Goal: Task Accomplishment & Management: Manage account settings

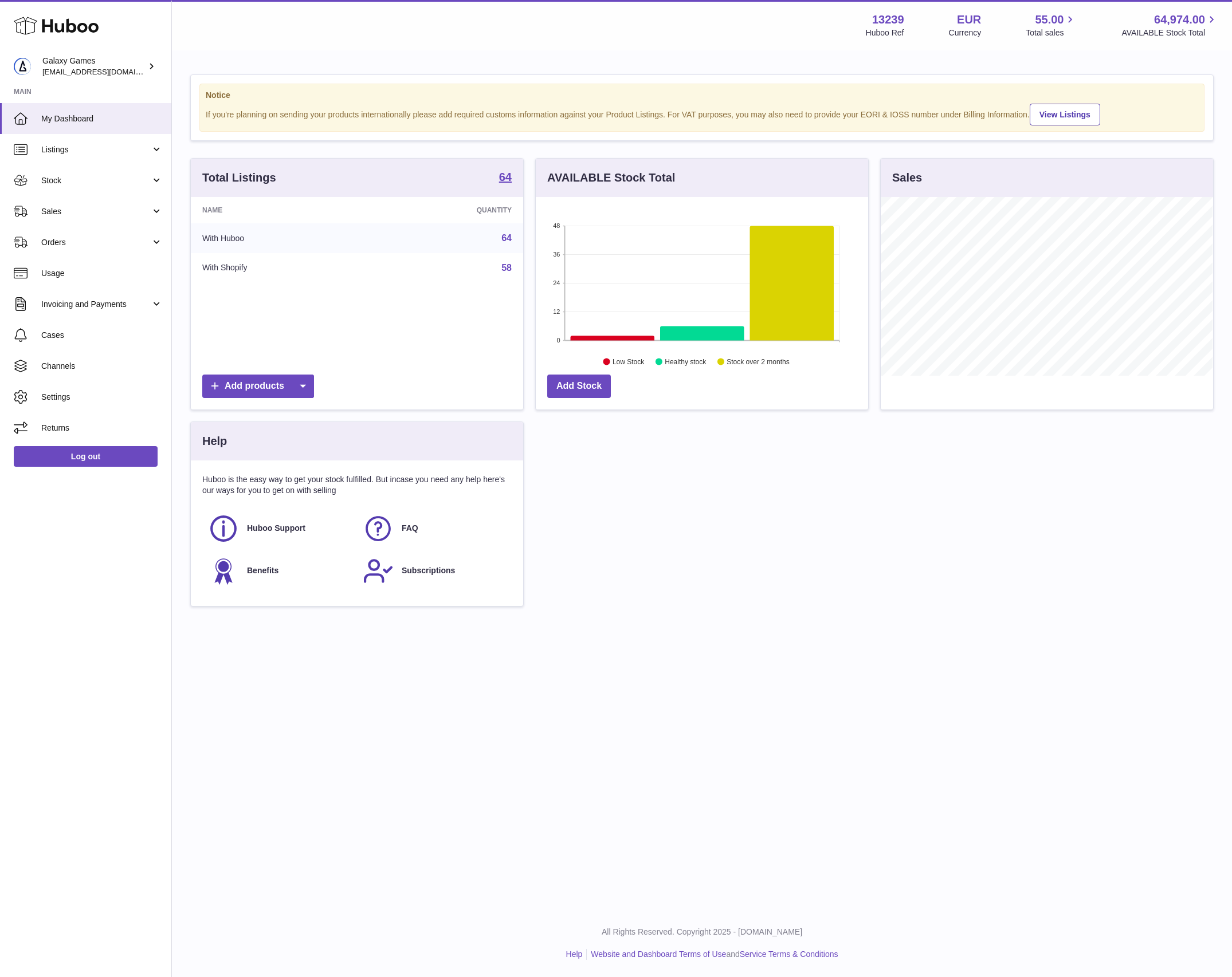
scroll to position [178, 331]
click at [157, 247] on link "Orders" at bounding box center [86, 242] width 172 height 31
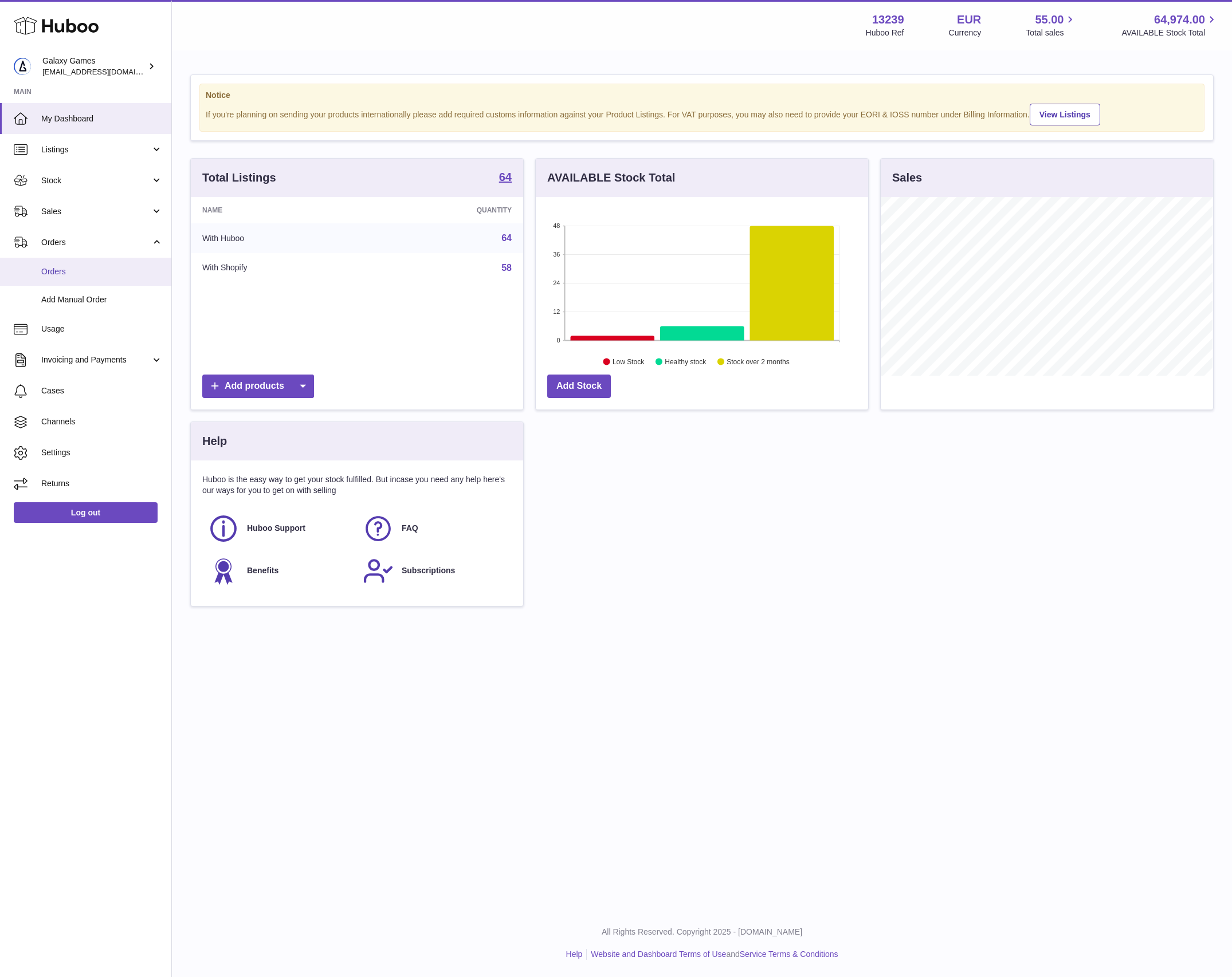
click at [118, 270] on span "Orders" at bounding box center [101, 272] width 122 height 11
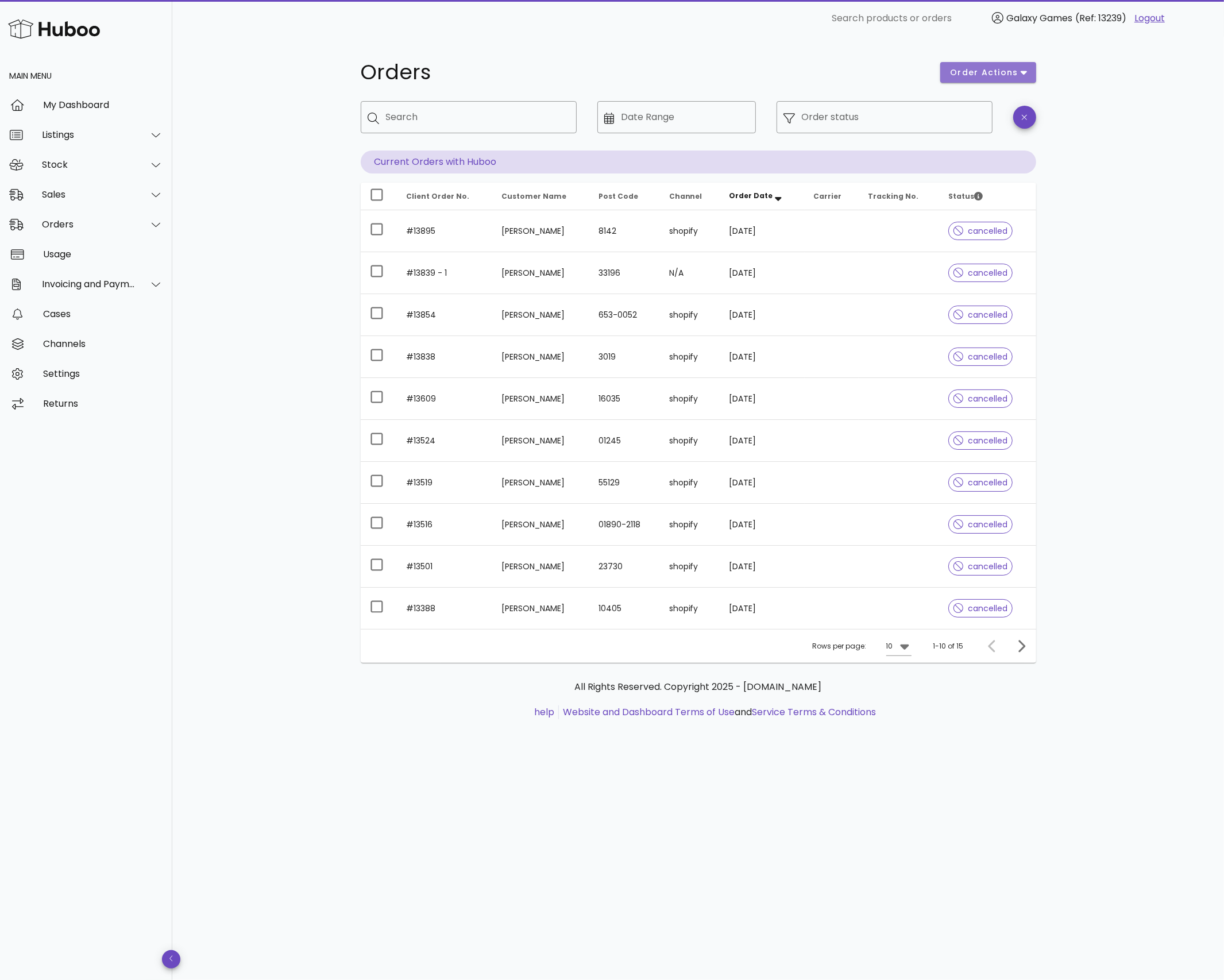
click at [1016, 76] on span "order actions" at bounding box center [984, 72] width 69 height 12
click at [1075, 257] on div "Orders order actions ​ Search ​ Date Range ​ Order status Current Orders with H…" at bounding box center [698, 508] width 1051 height 944
click at [467, 138] on div at bounding box center [468, 142] width 202 height 8
click at [471, 128] on div "Search" at bounding box center [477, 117] width 182 height 32
type input "*****"
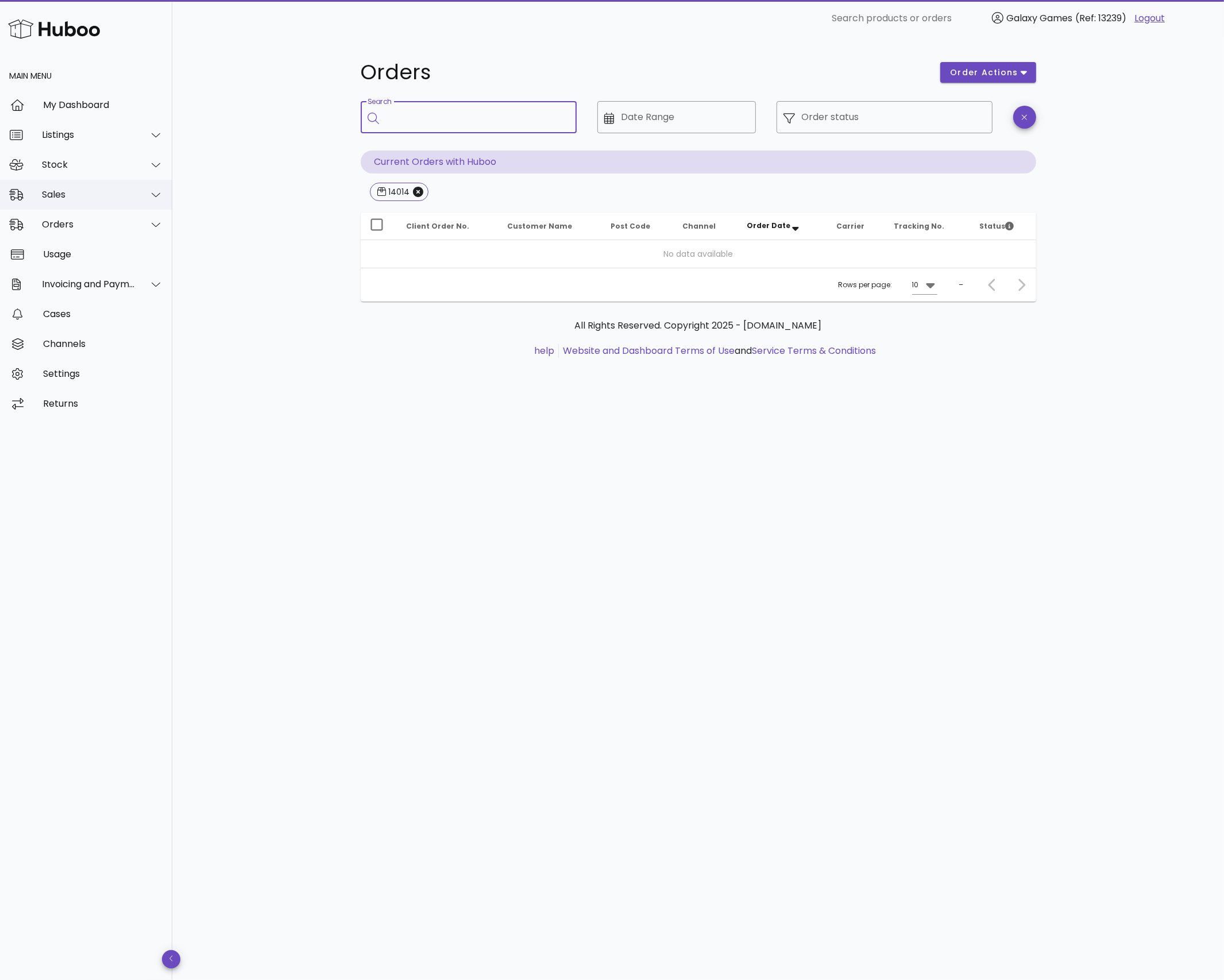
click at [92, 192] on div "Sales" at bounding box center [89, 194] width 94 height 11
click at [90, 220] on div "Sales" at bounding box center [102, 223] width 122 height 11
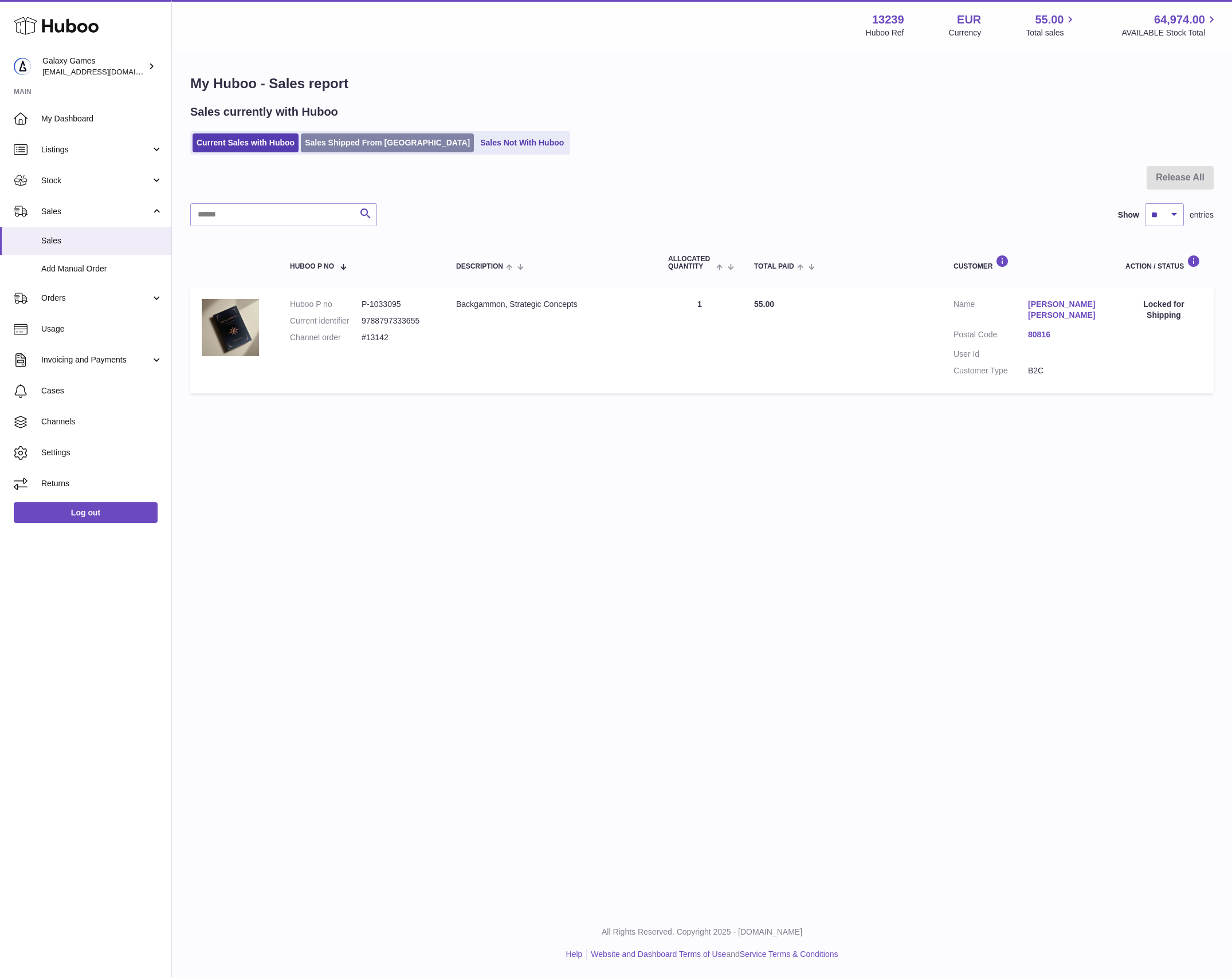
click at [332, 140] on link "Sales Shipped From Huboo" at bounding box center [387, 142] width 173 height 19
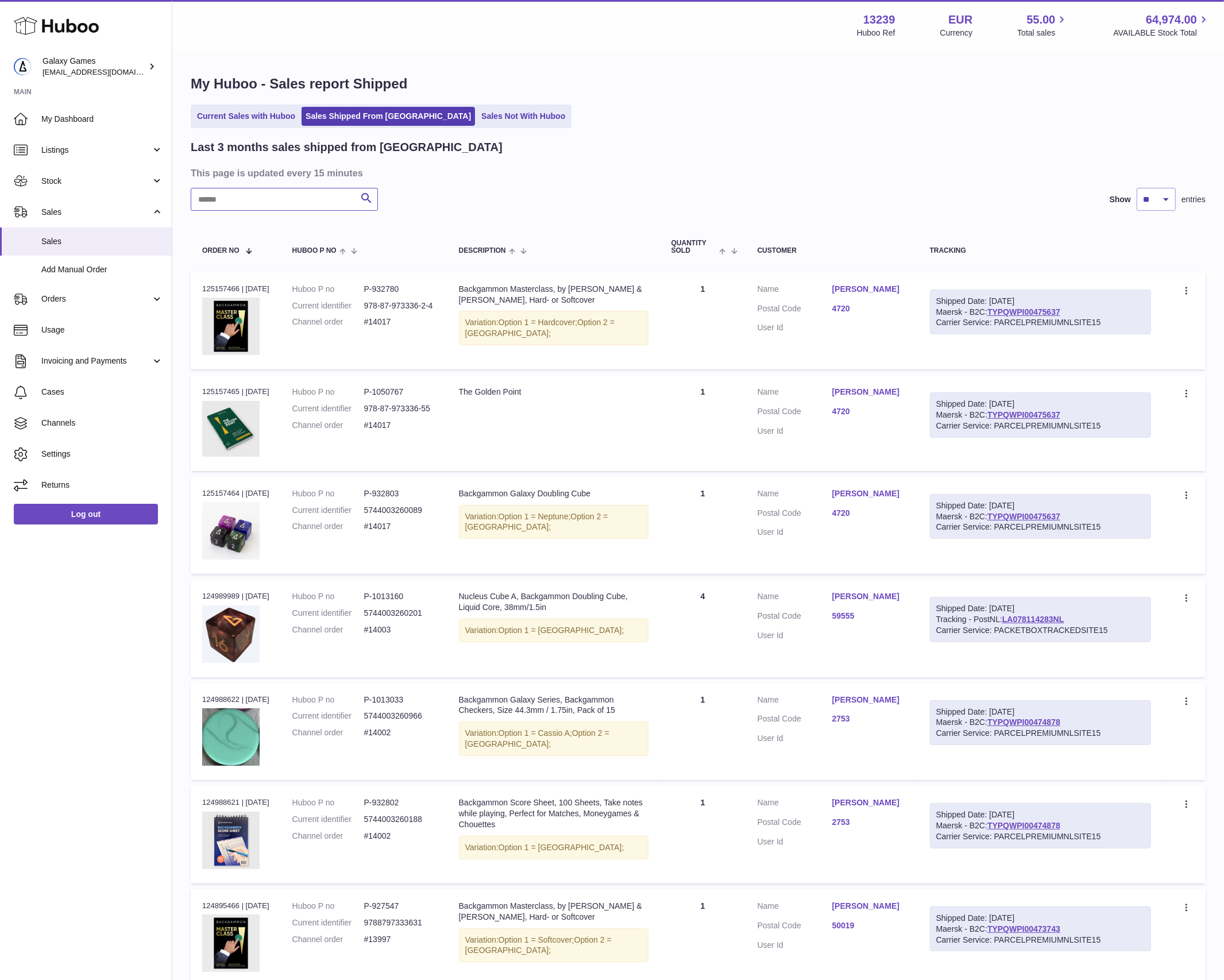
click at [279, 195] on input "text" at bounding box center [284, 199] width 187 height 23
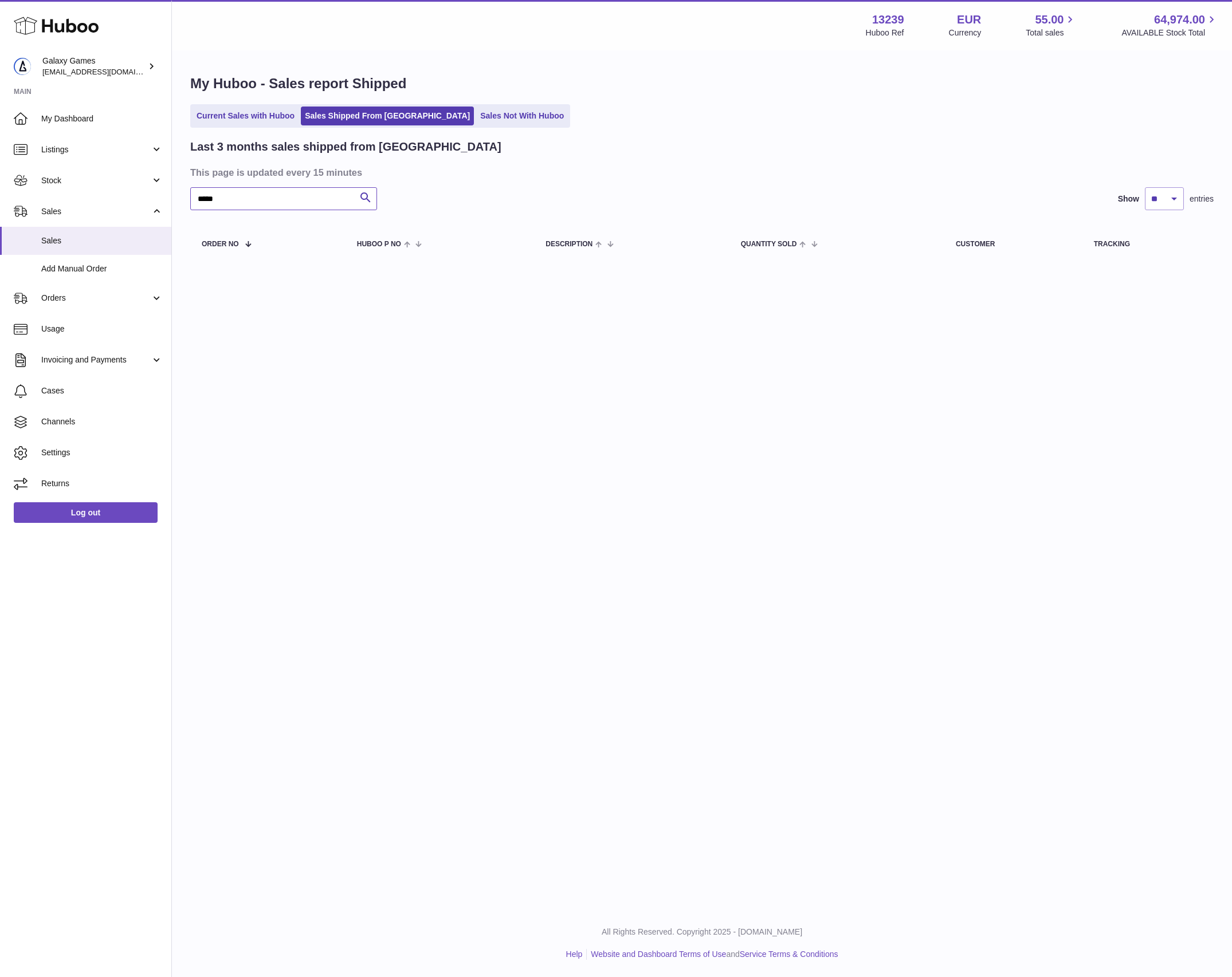
drag, startPoint x: 303, startPoint y: 187, endPoint x: -3, endPoint y: 187, distance: 306.0
click at [0, 187] on html ".st0{fill:#141414;}" at bounding box center [616, 488] width 1232 height 977
type input "*****"
click at [476, 108] on link "Sales Not With Huboo" at bounding box center [522, 116] width 92 height 19
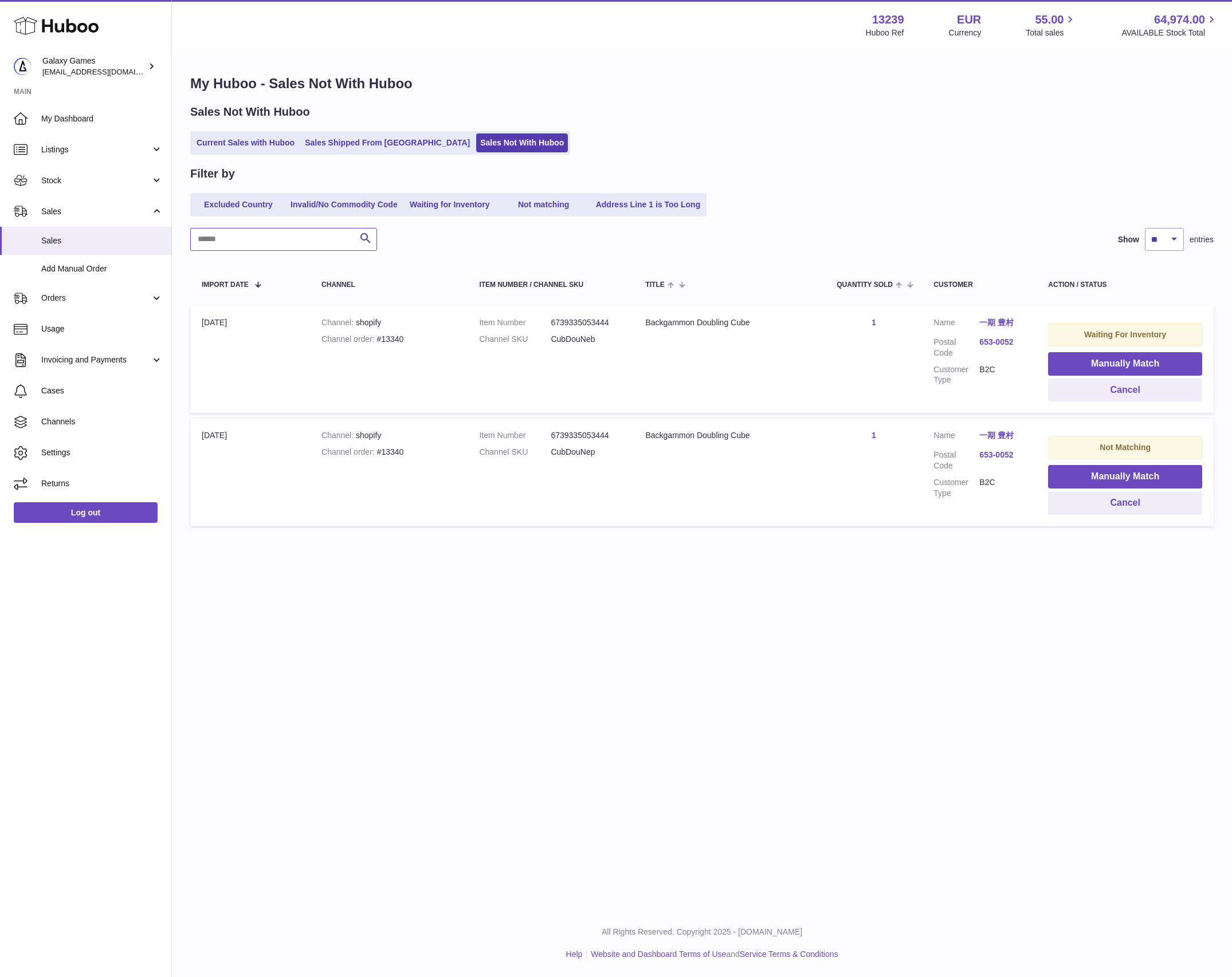
click at [303, 231] on input "text" at bounding box center [283, 239] width 186 height 23
paste input "*****"
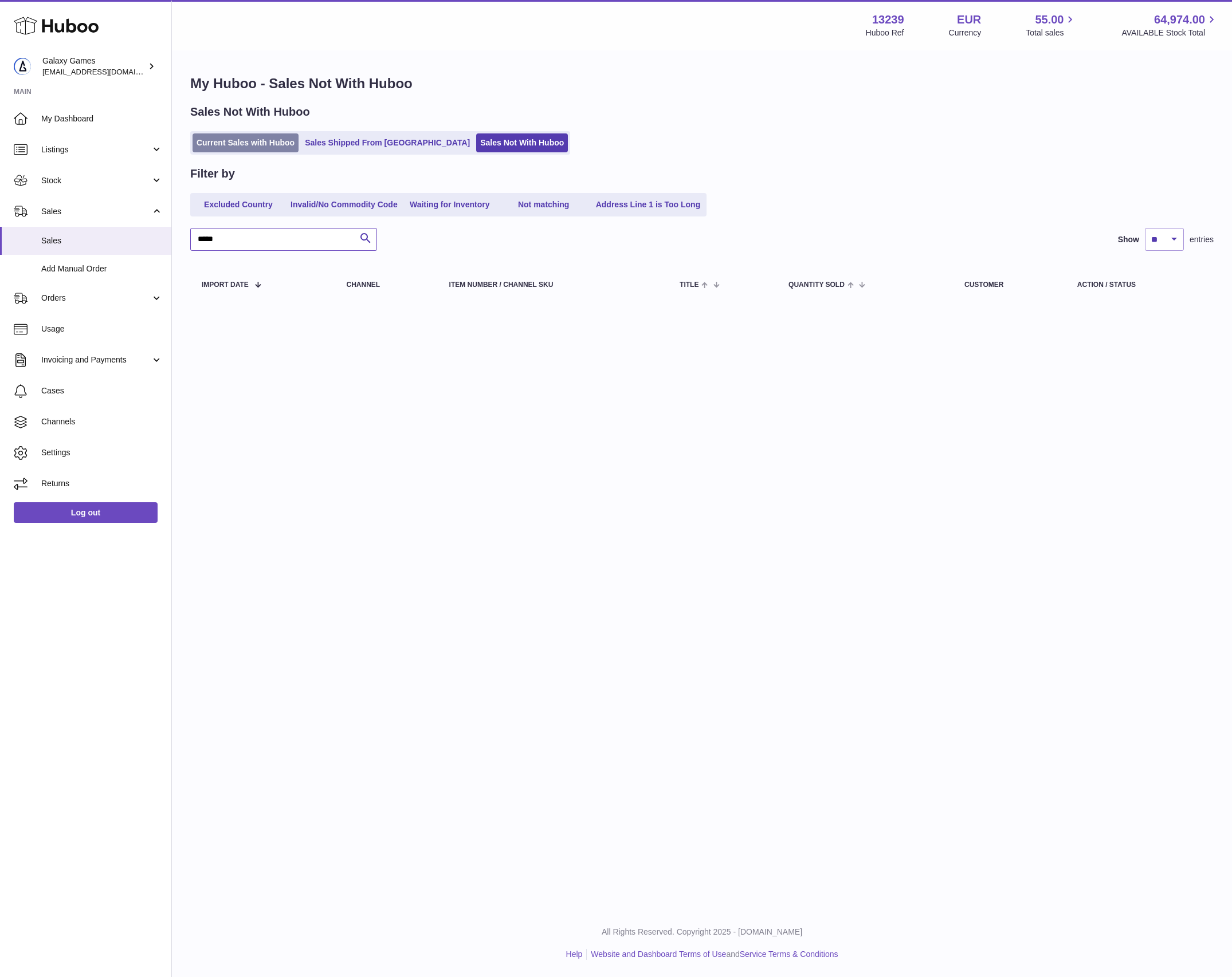
type input "*****"
click at [276, 144] on link "Current Sales with Huboo" at bounding box center [245, 142] width 106 height 19
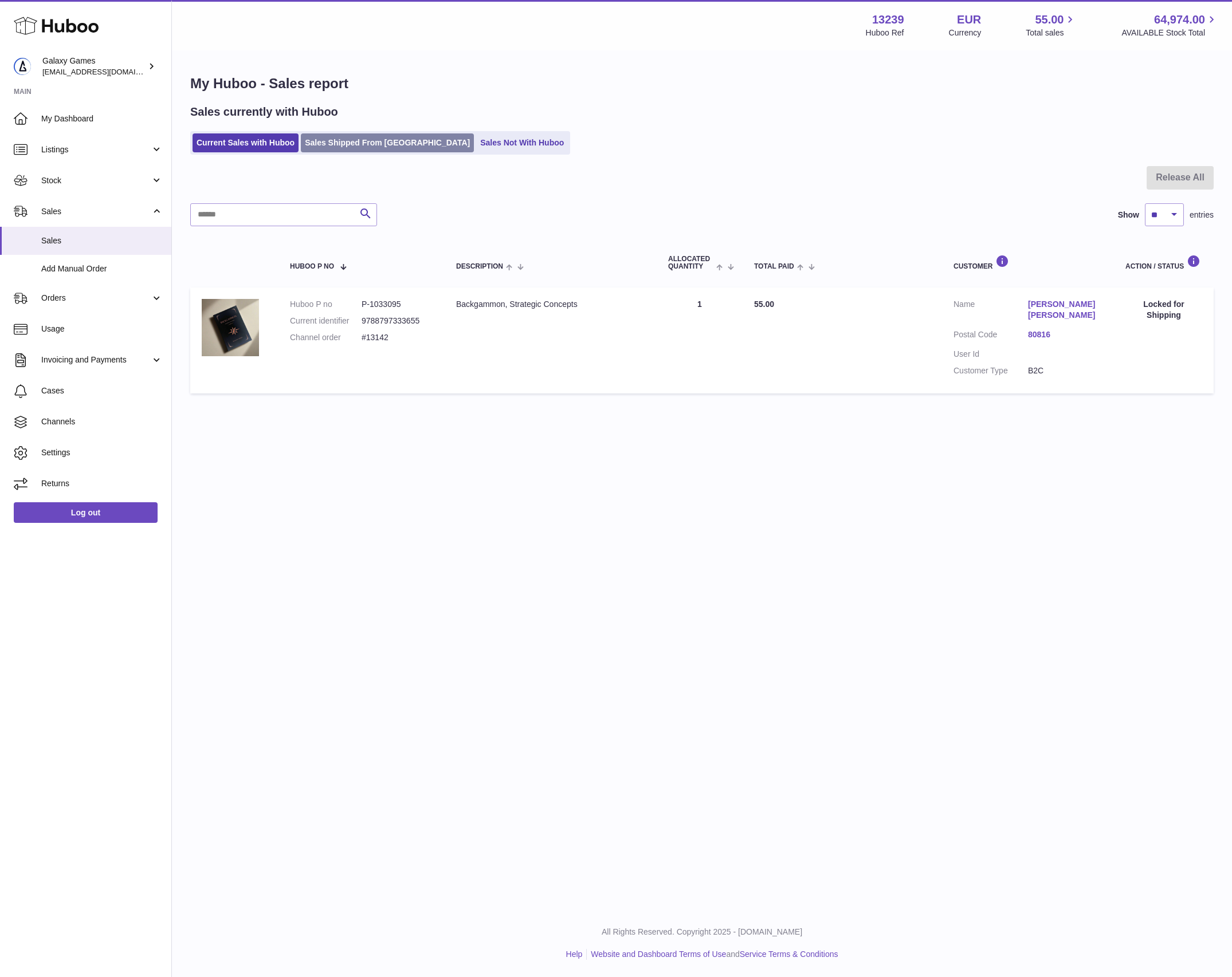
click at [413, 141] on link "Sales Shipped From [GEOGRAPHIC_DATA]" at bounding box center [387, 142] width 173 height 19
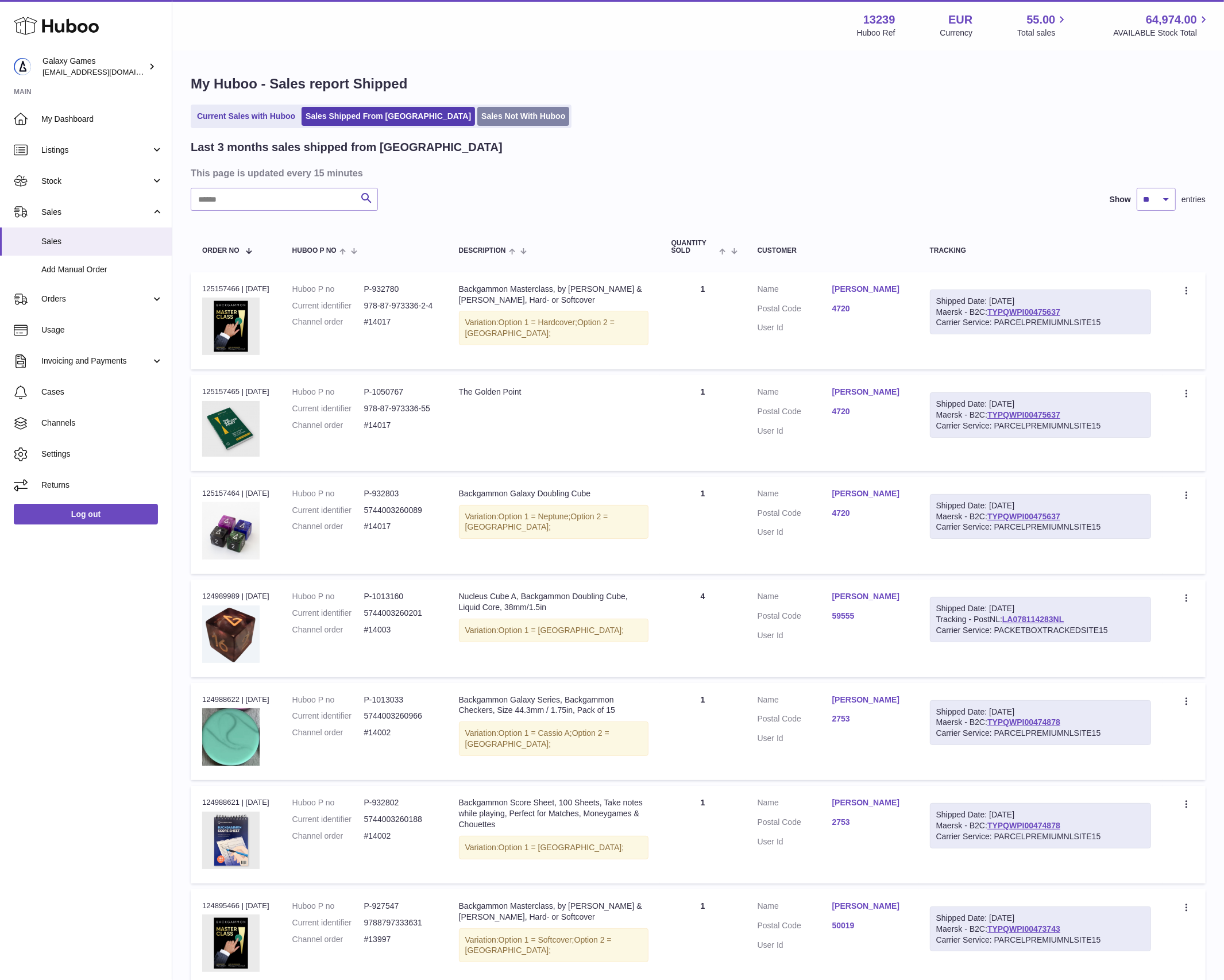
click at [477, 118] on link "Sales Not With Huboo" at bounding box center [523, 116] width 92 height 19
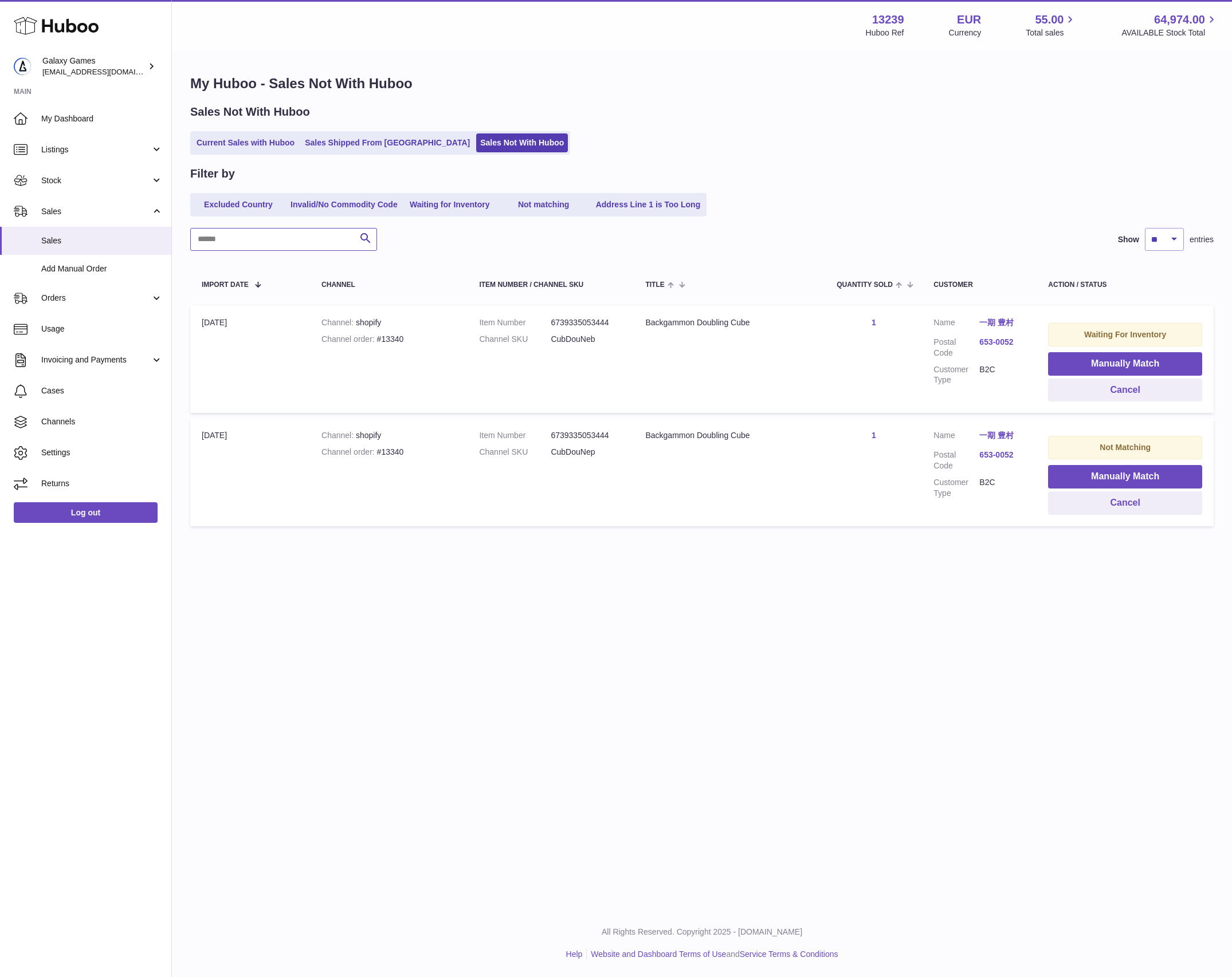
click at [290, 234] on input "text" at bounding box center [283, 239] width 186 height 23
paste input "*****"
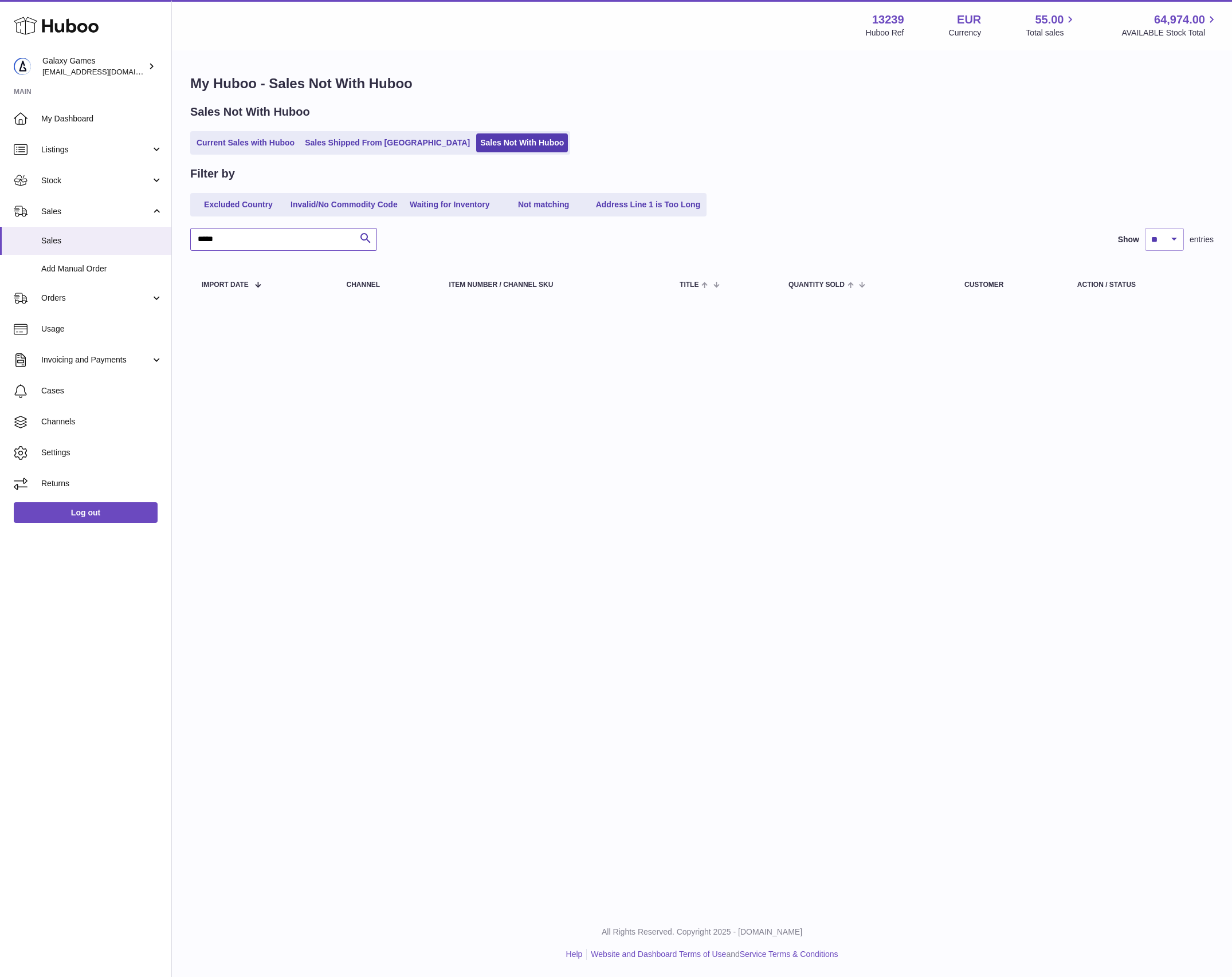
type input "*****"
click at [342, 201] on link "Invalid/No Commodity Code" at bounding box center [344, 205] width 115 height 19
click at [460, 207] on link "Waiting for Inventory" at bounding box center [450, 205] width 92 height 19
click at [559, 212] on link "Not matching" at bounding box center [543, 205] width 92 height 19
click at [690, 212] on link "Address Line 1 is Too Long" at bounding box center [648, 205] width 113 height 19
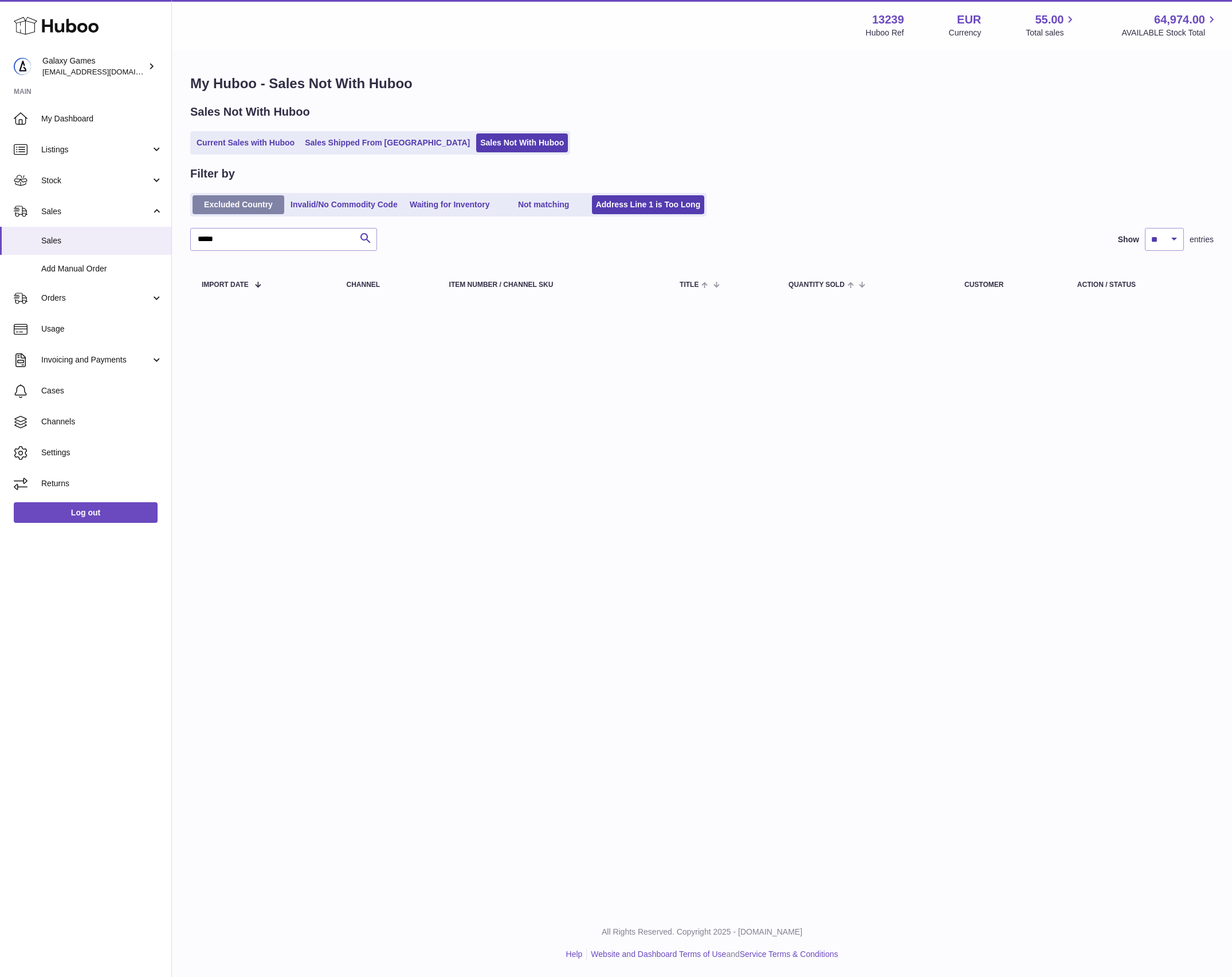
click at [279, 204] on link "Excluded Country" at bounding box center [238, 205] width 92 height 19
click at [142, 153] on span "Listings" at bounding box center [96, 149] width 109 height 11
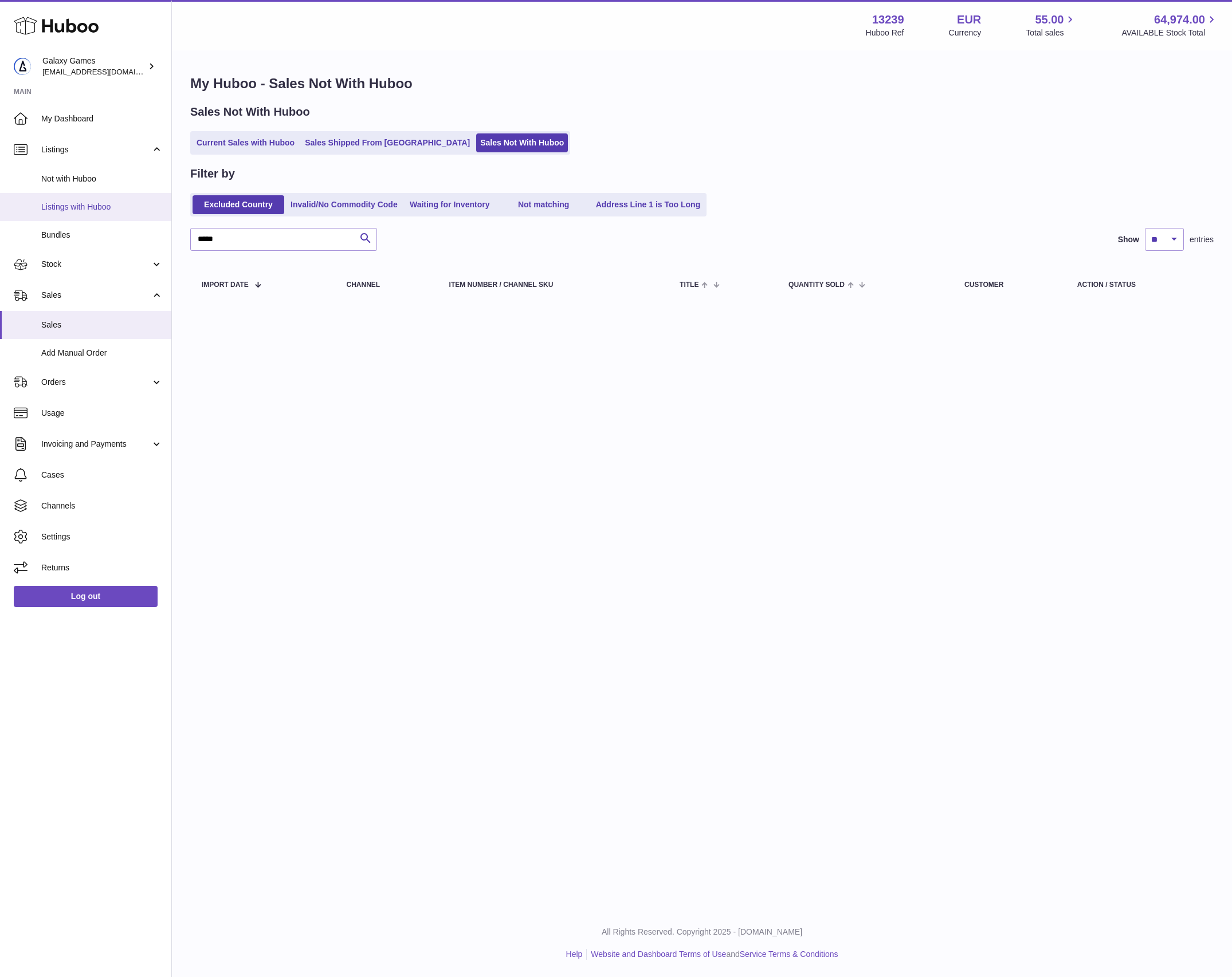
click at [112, 201] on link "Listings with Huboo" at bounding box center [86, 207] width 172 height 28
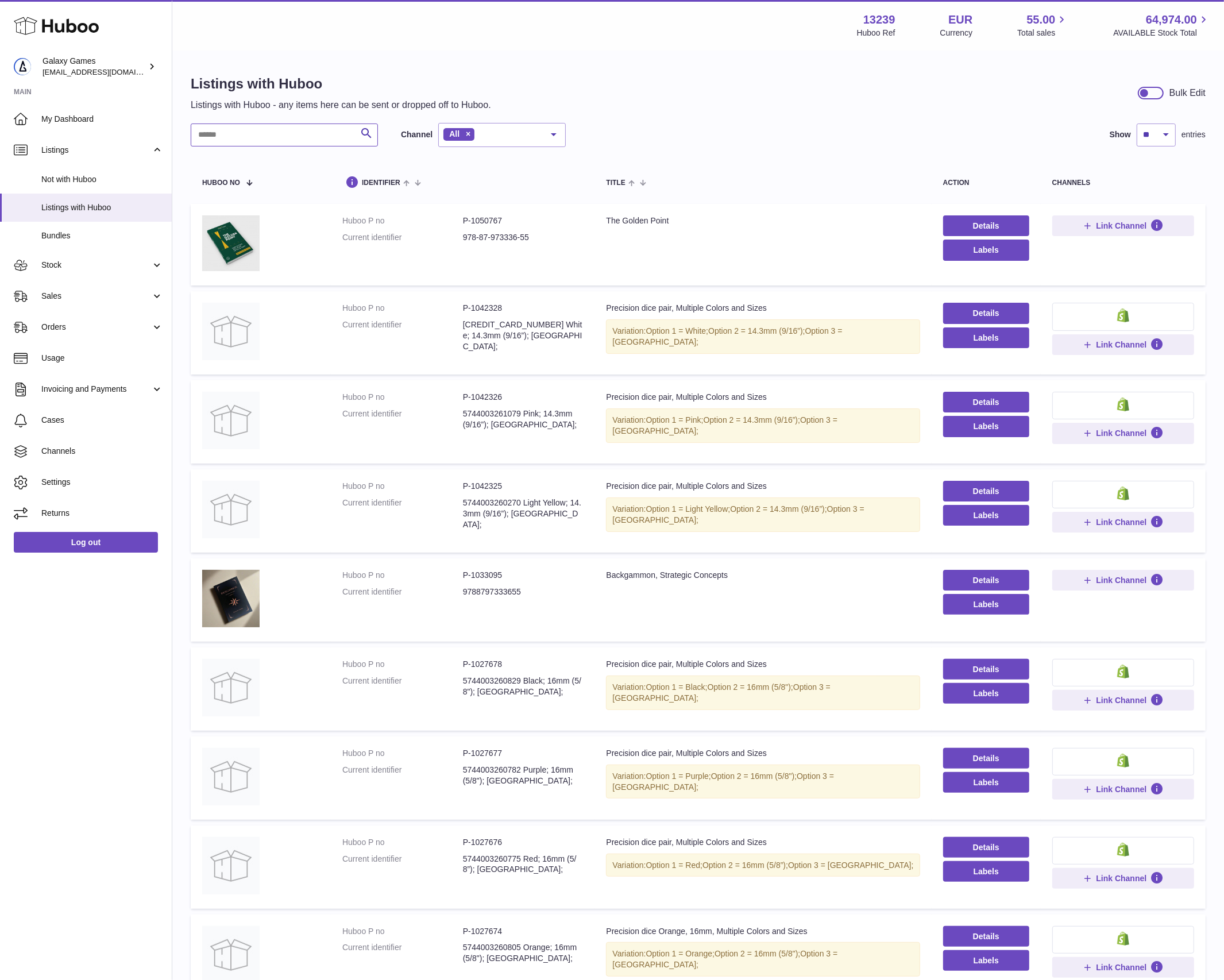
click at [279, 131] on input "text" at bounding box center [284, 135] width 187 height 23
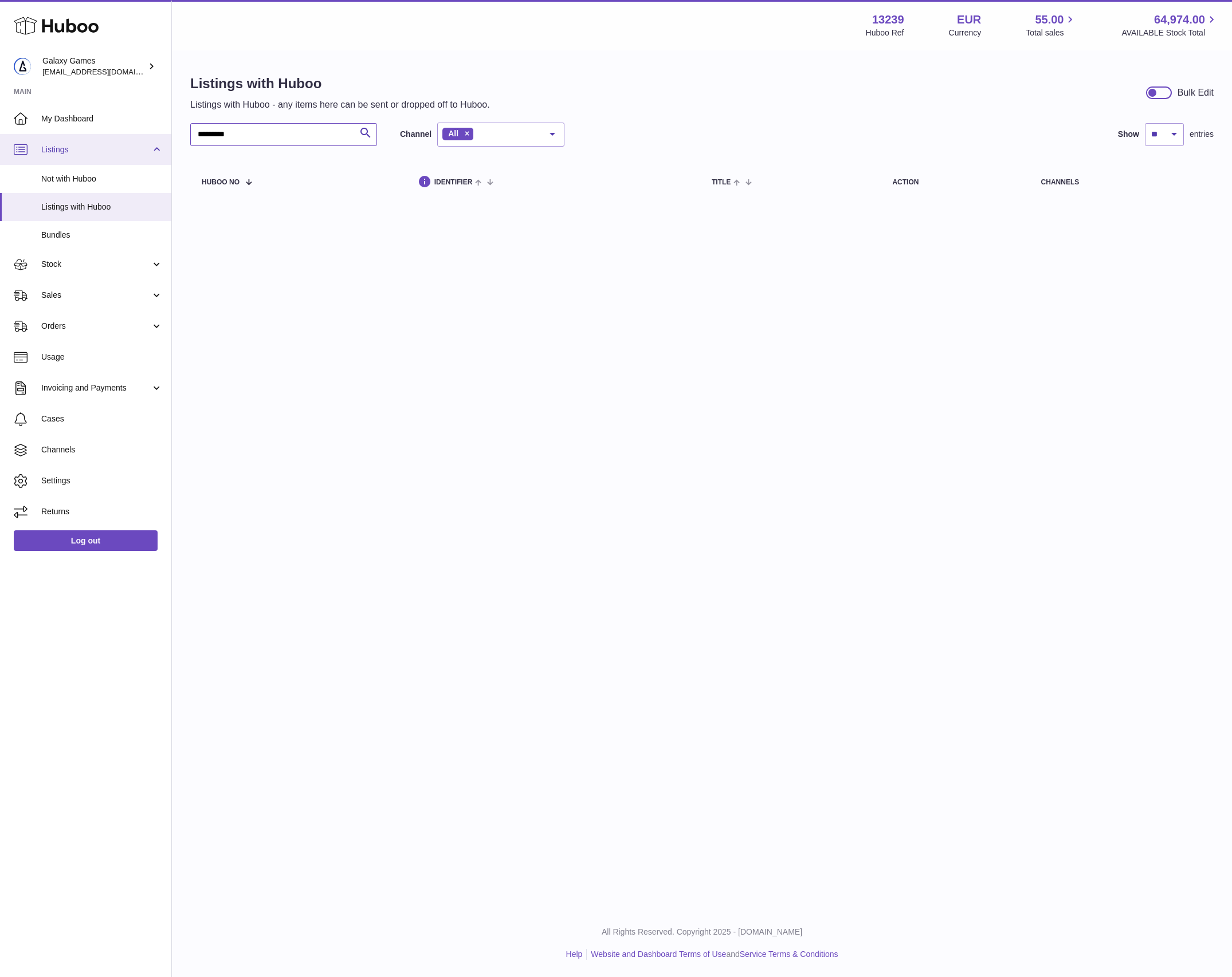
drag, startPoint x: 216, startPoint y: 136, endPoint x: 167, endPoint y: 142, distance: 49.4
click at [167, 142] on div "Huboo Galaxy Games [EMAIL_ADDRESS][DOMAIN_NAME] Main My Dashboard Listings Not …" at bounding box center [616, 488] width 1232 height 977
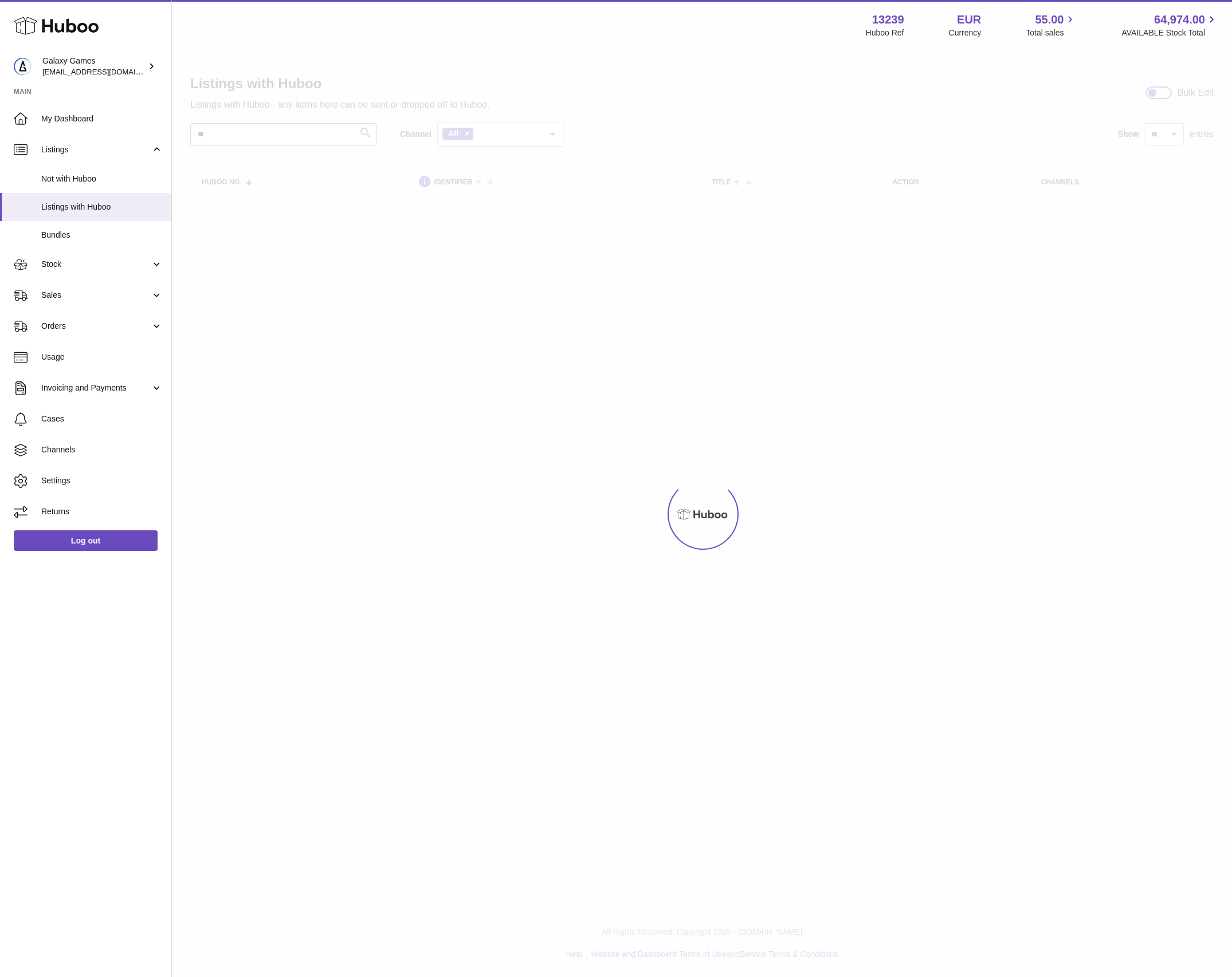
type input "*"
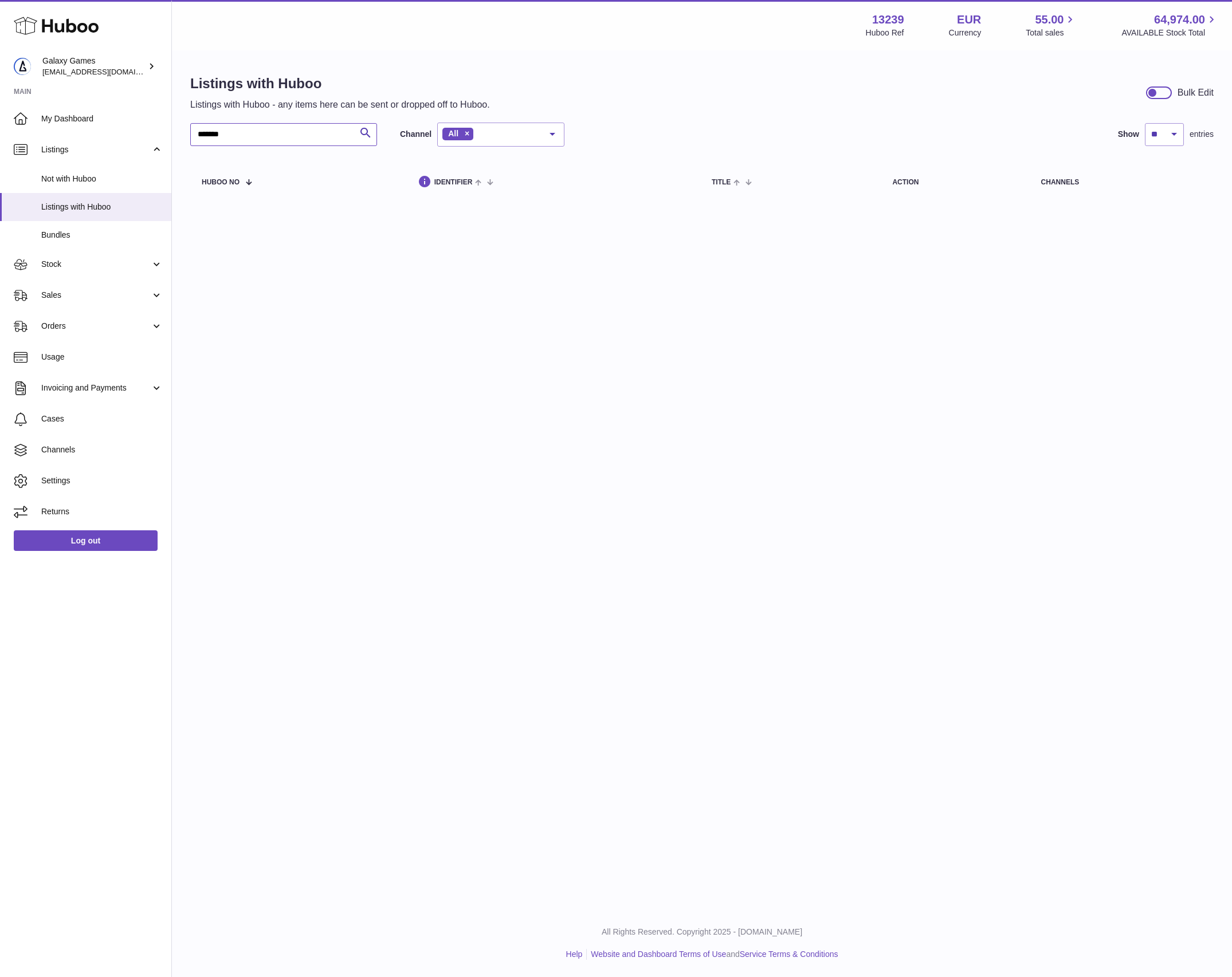
type input "*******"
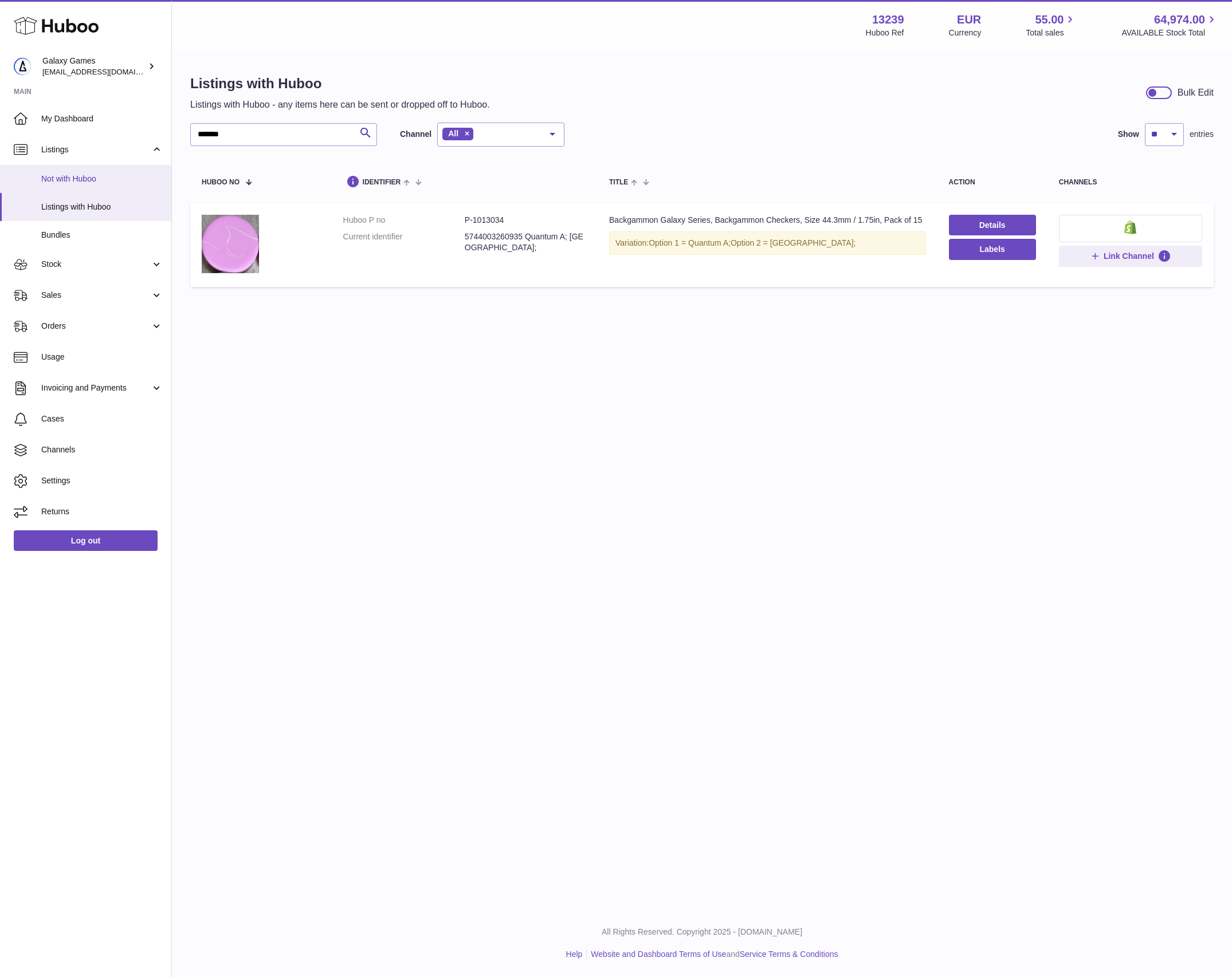
click at [114, 184] on link "Not with Huboo" at bounding box center [86, 179] width 172 height 28
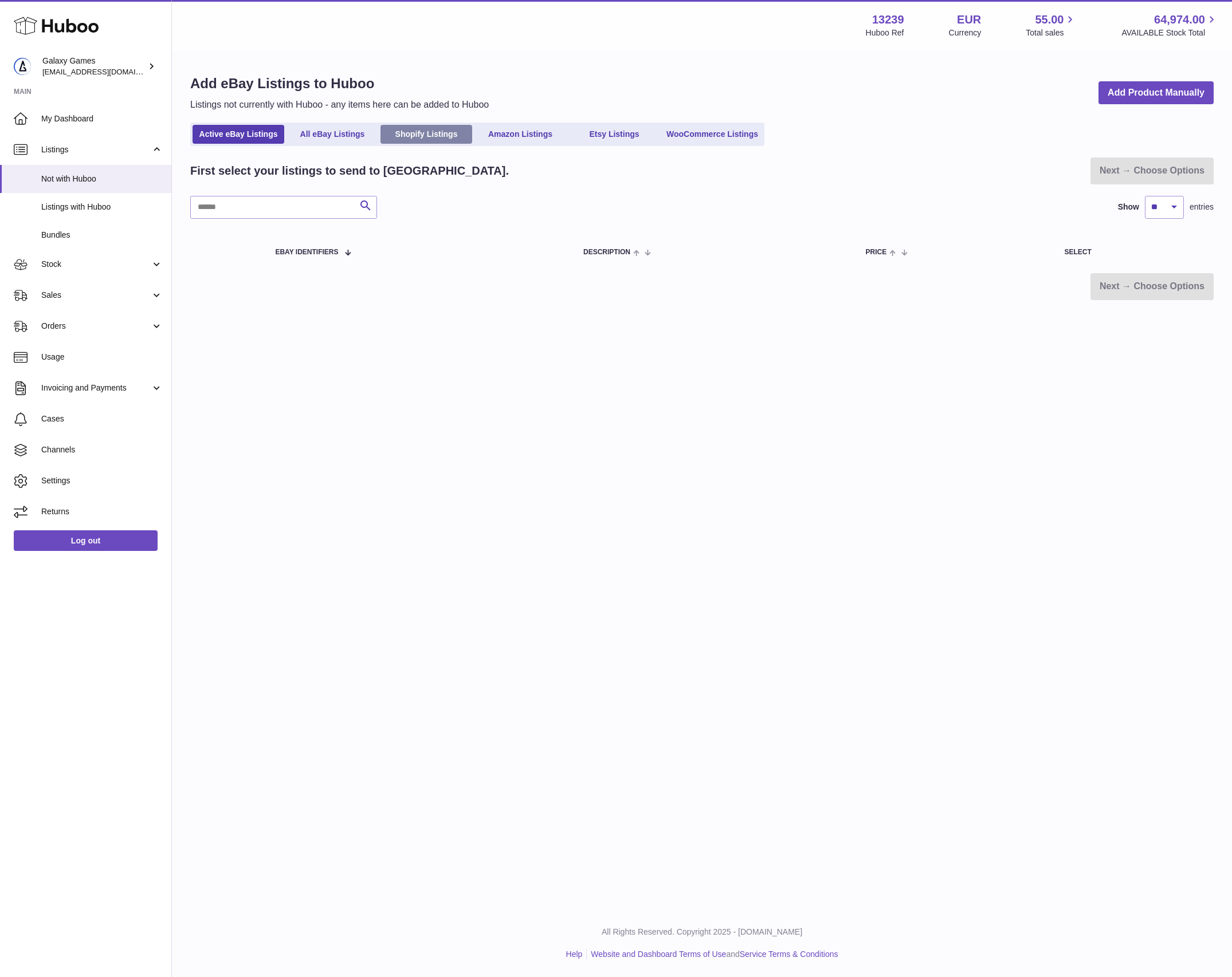
click at [414, 138] on link "Shopify Listings" at bounding box center [426, 134] width 92 height 19
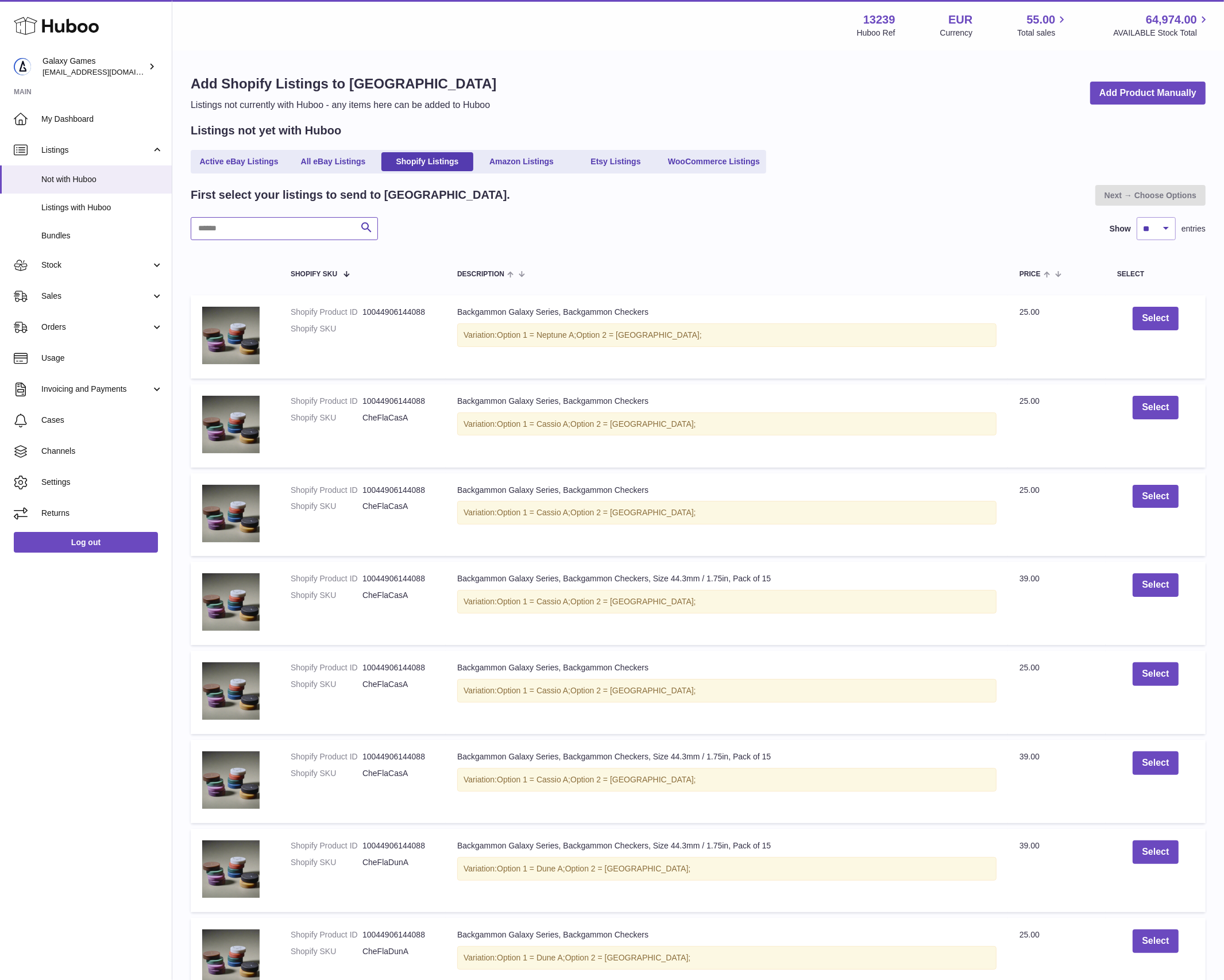
click at [293, 221] on input "text" at bounding box center [284, 228] width 187 height 23
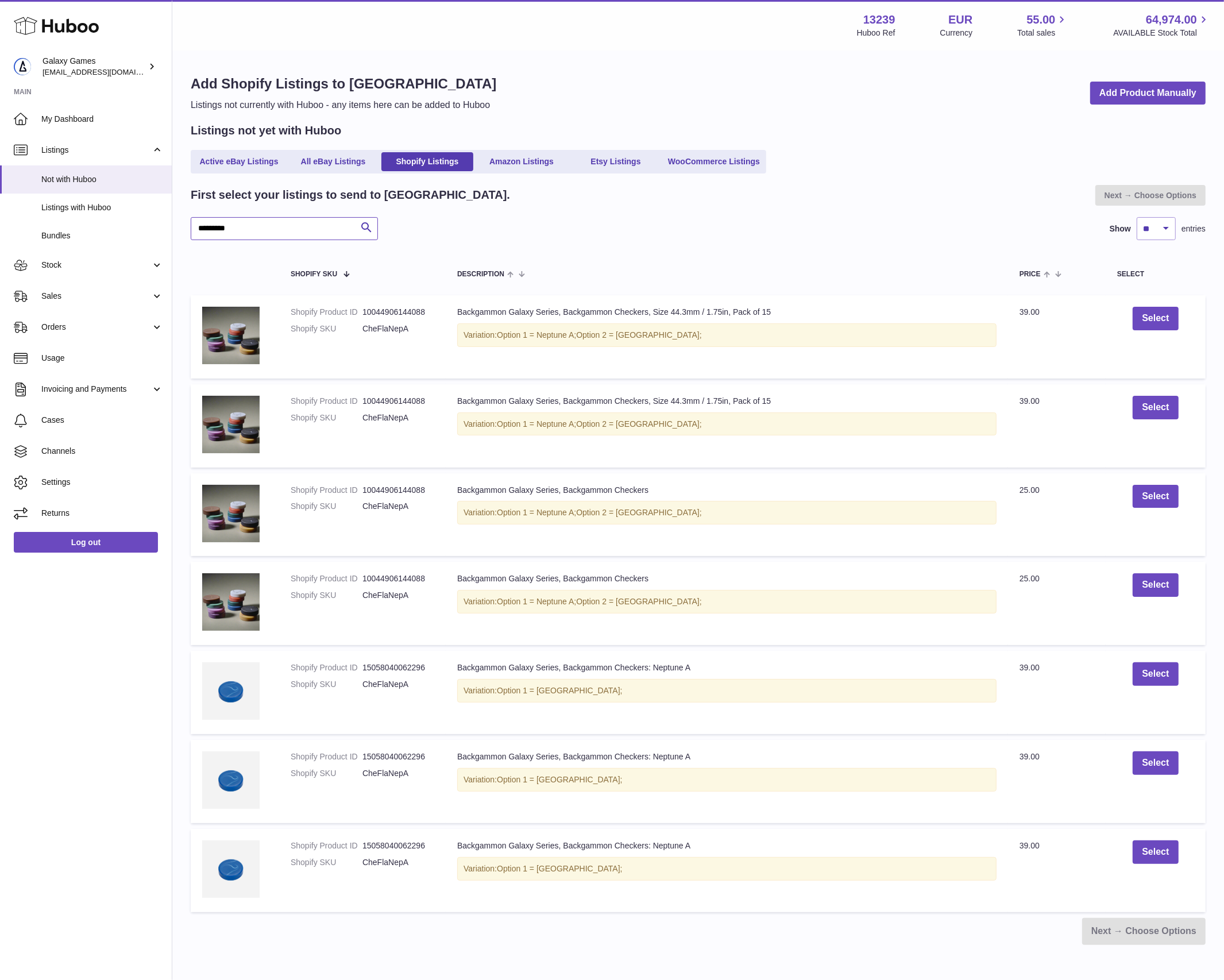
type input "*********"
click at [1146, 854] on button "Select" at bounding box center [1156, 852] width 46 height 23
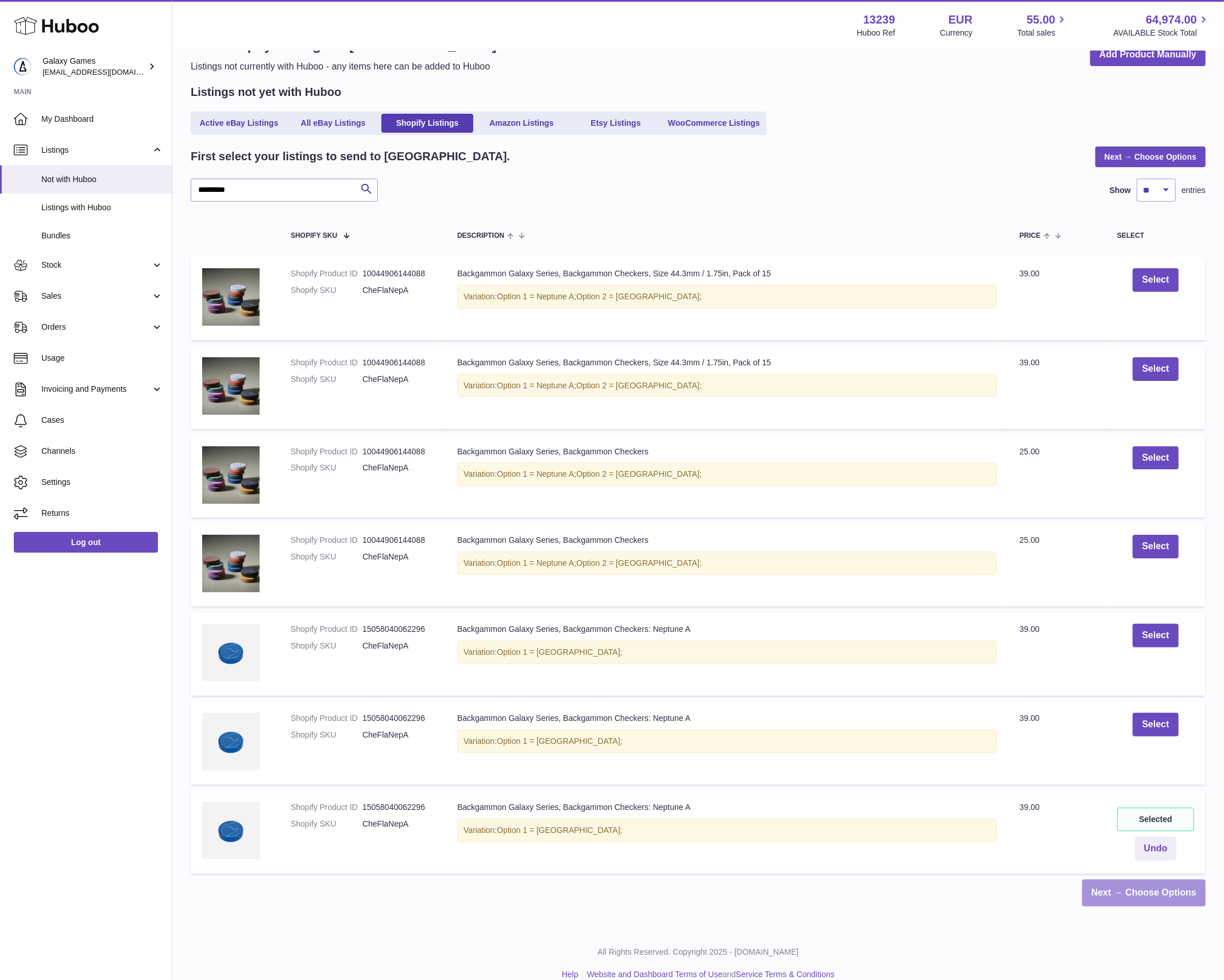
scroll to position [56, 0]
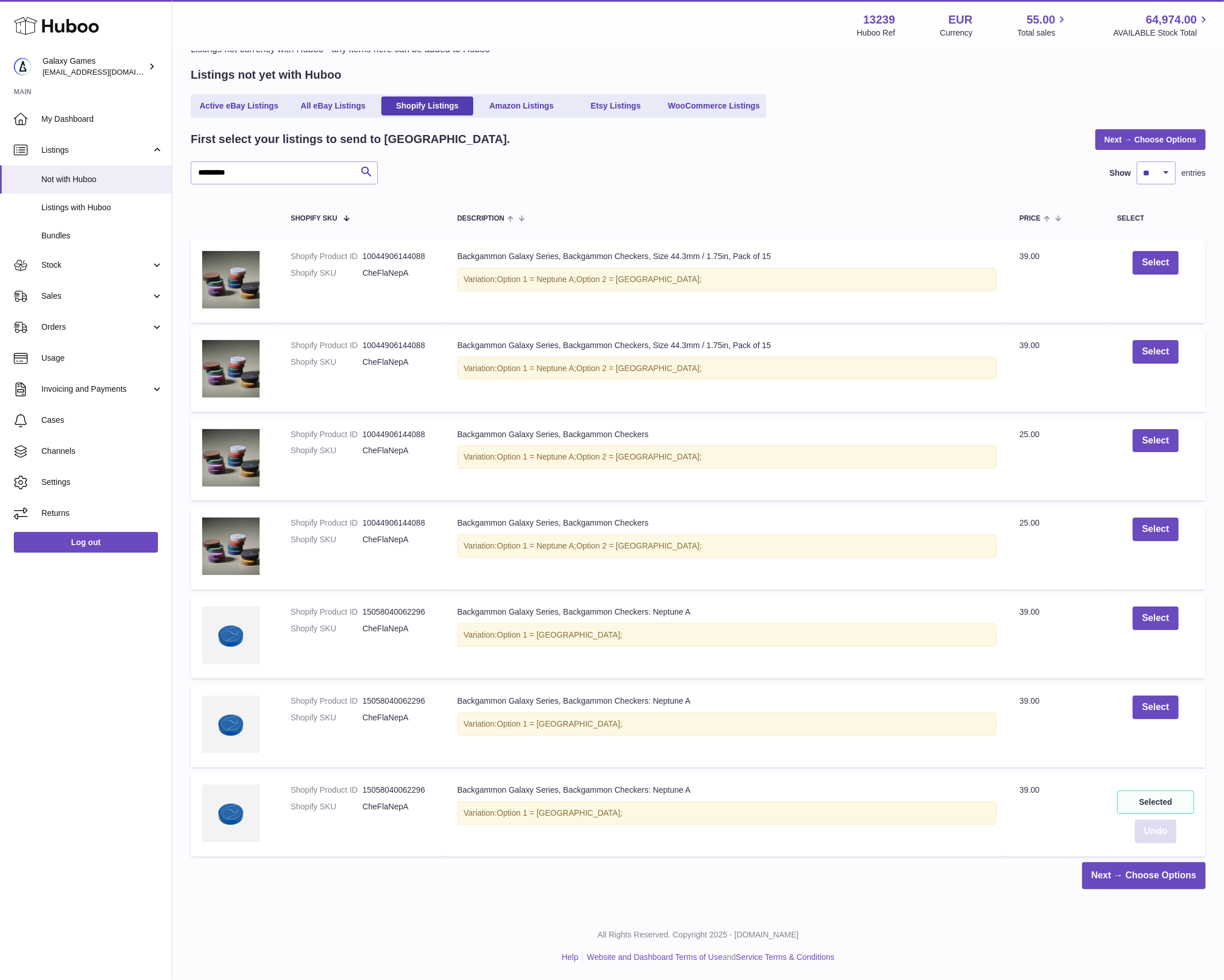
click at [1140, 836] on button "Undo" at bounding box center [1156, 831] width 42 height 23
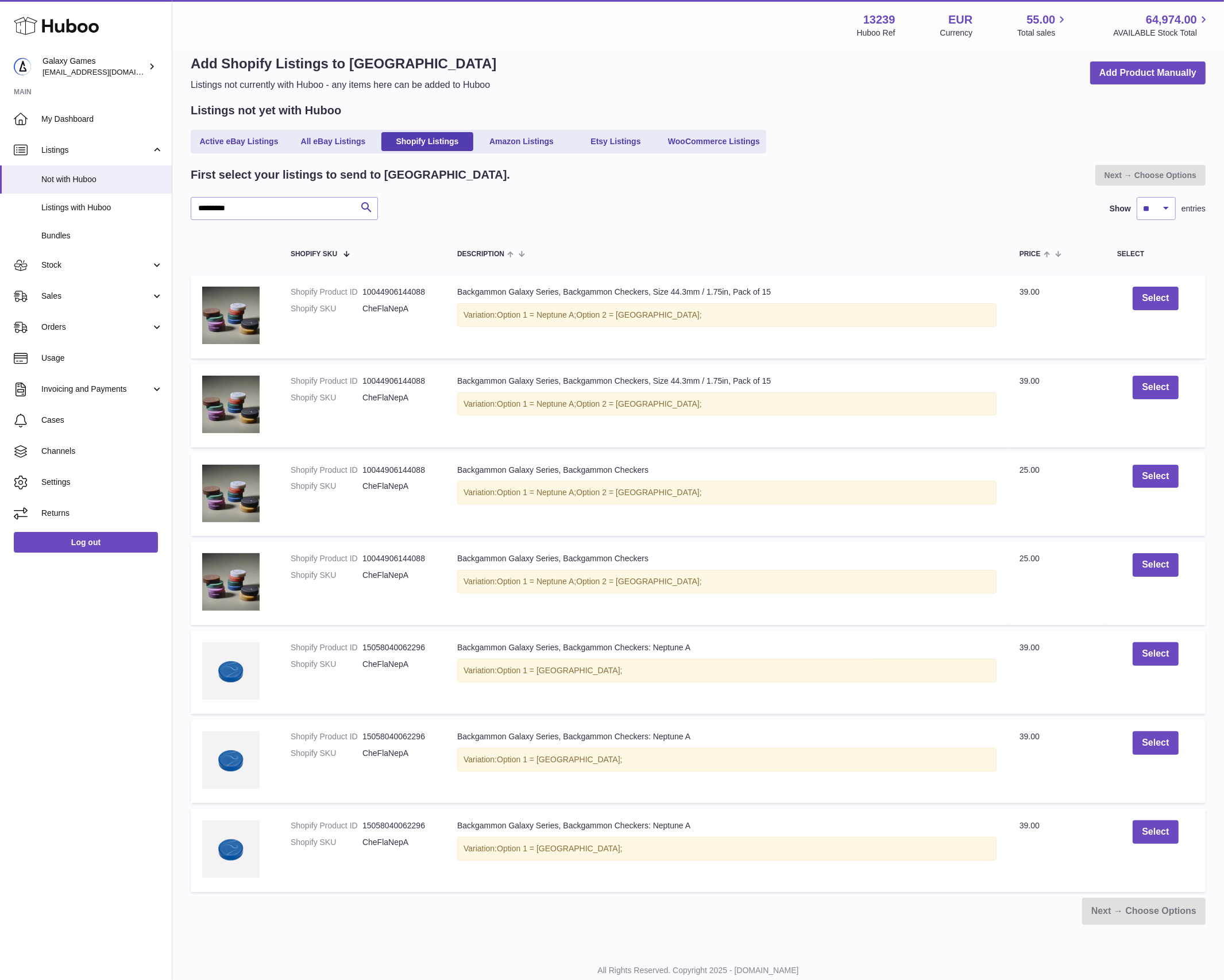
scroll to position [0, 0]
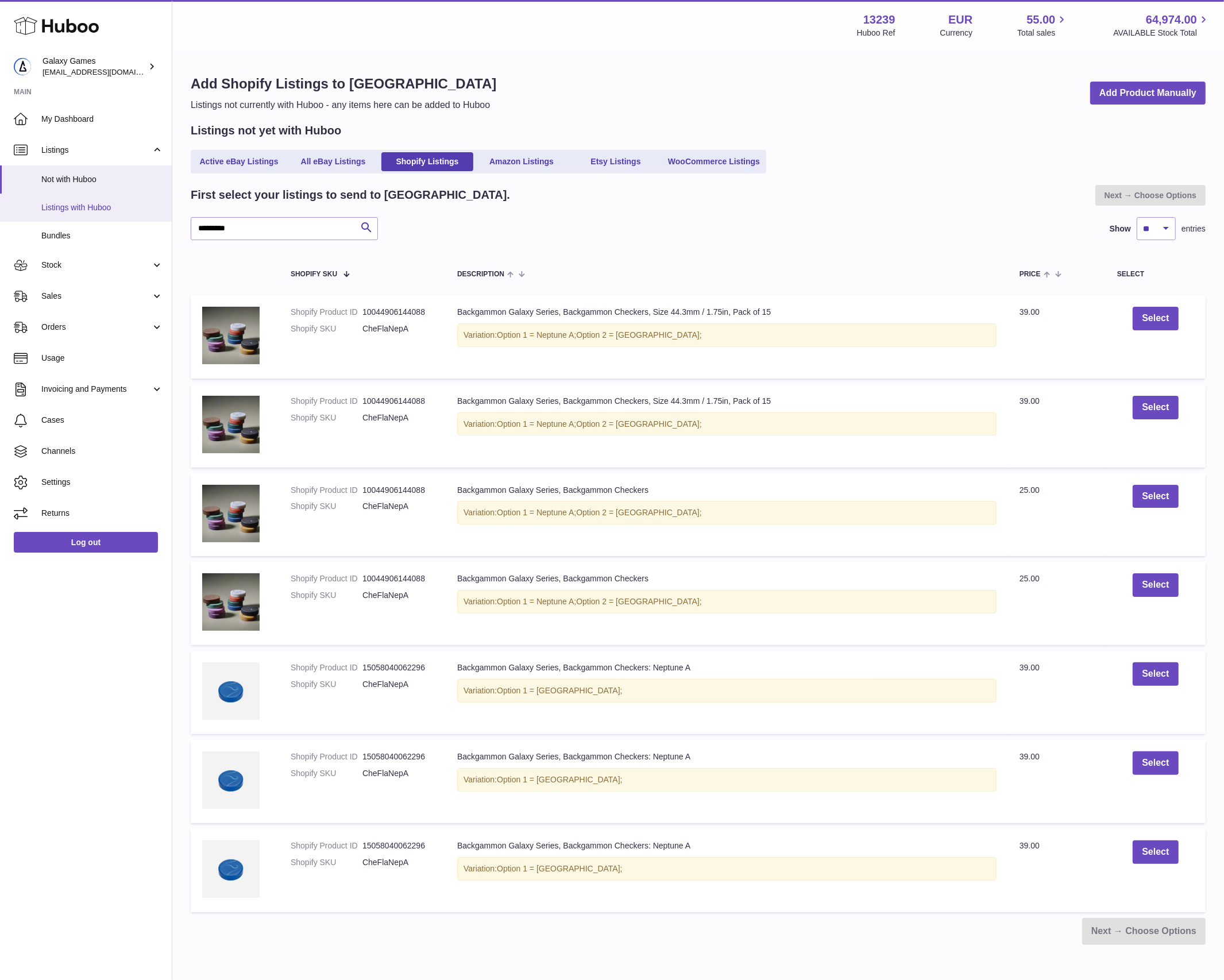
click at [67, 210] on span "Listings with Huboo" at bounding box center [102, 207] width 122 height 11
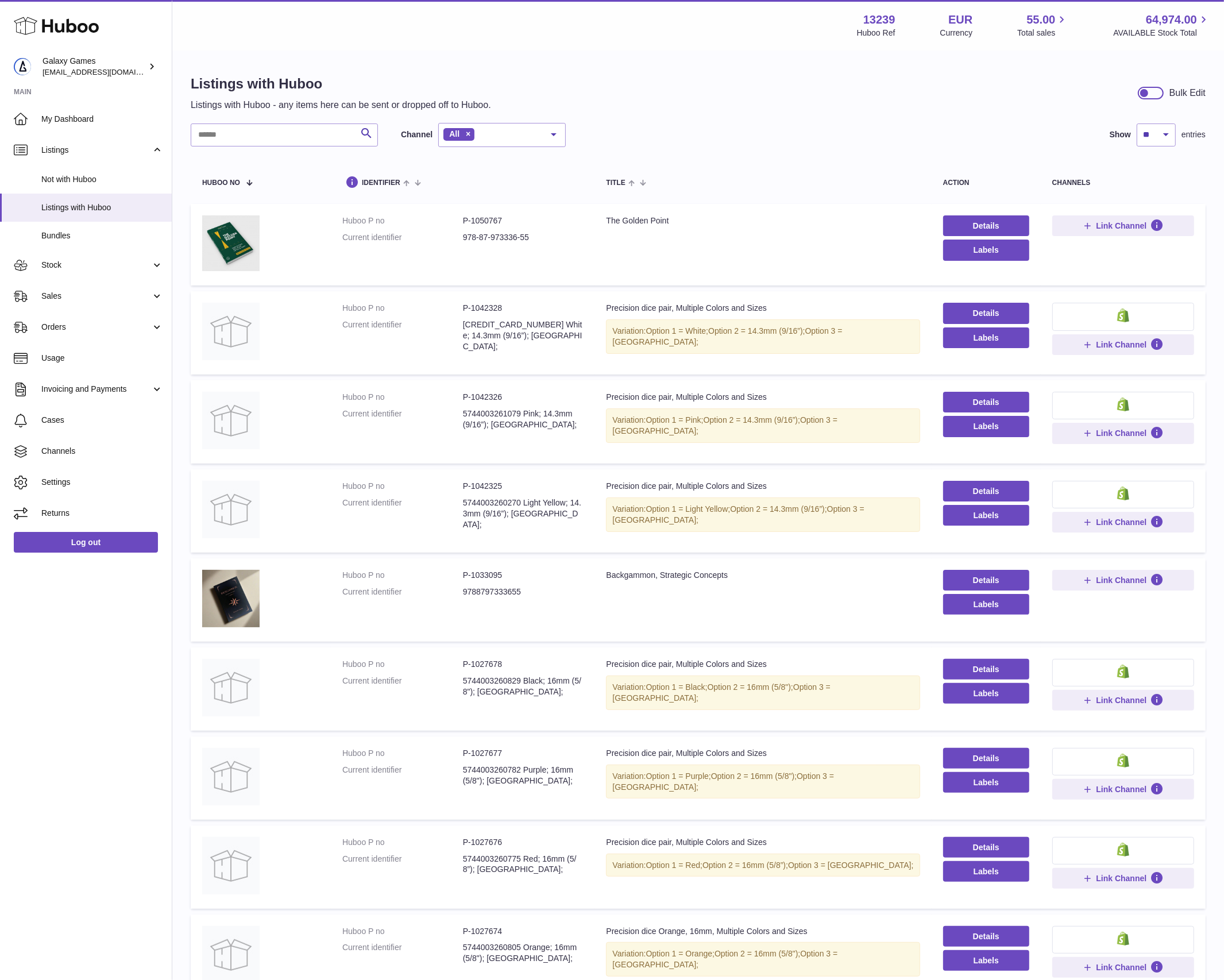
click at [268, 148] on div "Search Channel All All eBay Amazon Shopify Woocommerce Etsy No elements found. …" at bounding box center [698, 618] width 1015 height 990
click at [271, 137] on input "text" at bounding box center [284, 135] width 187 height 23
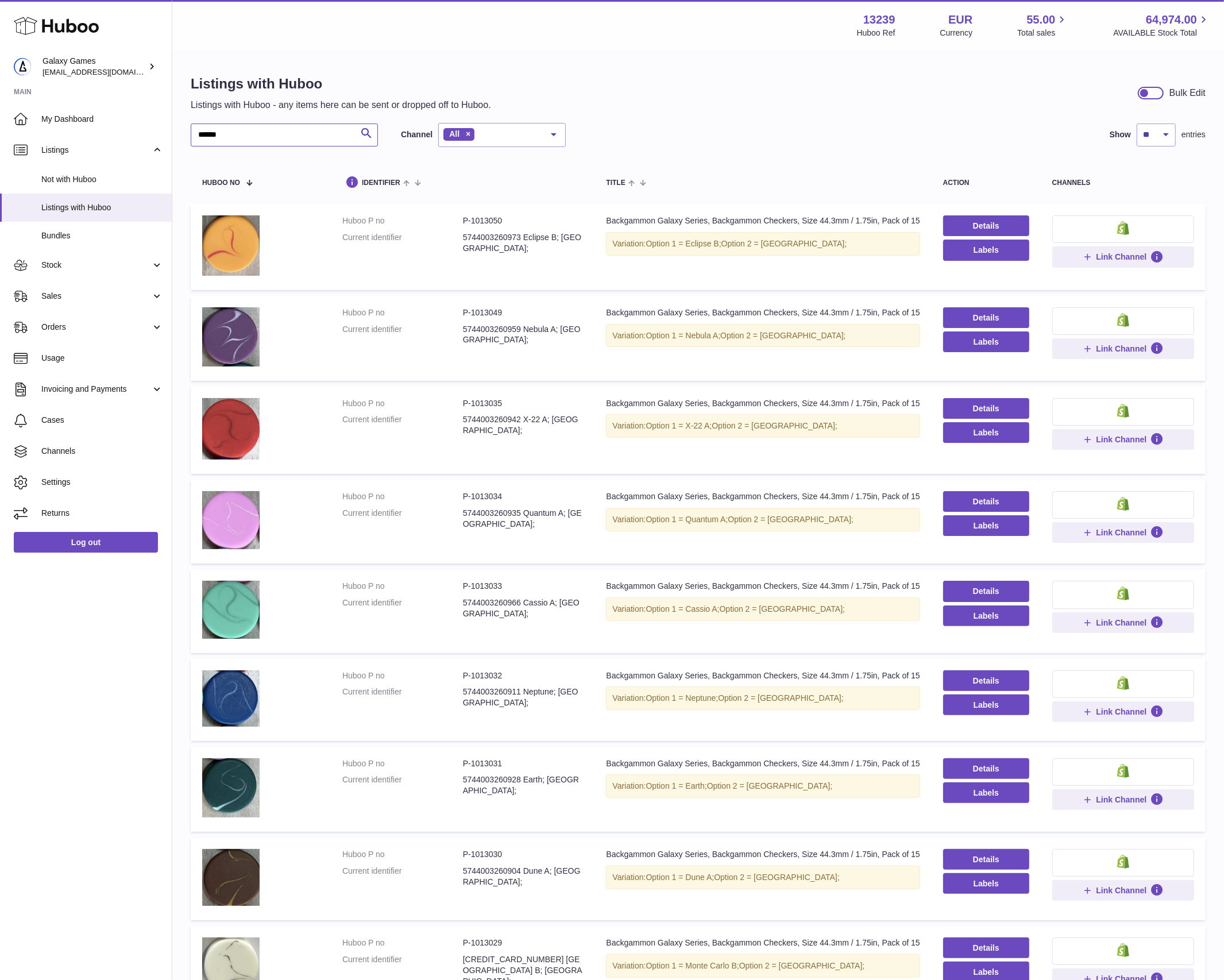
type input "******"
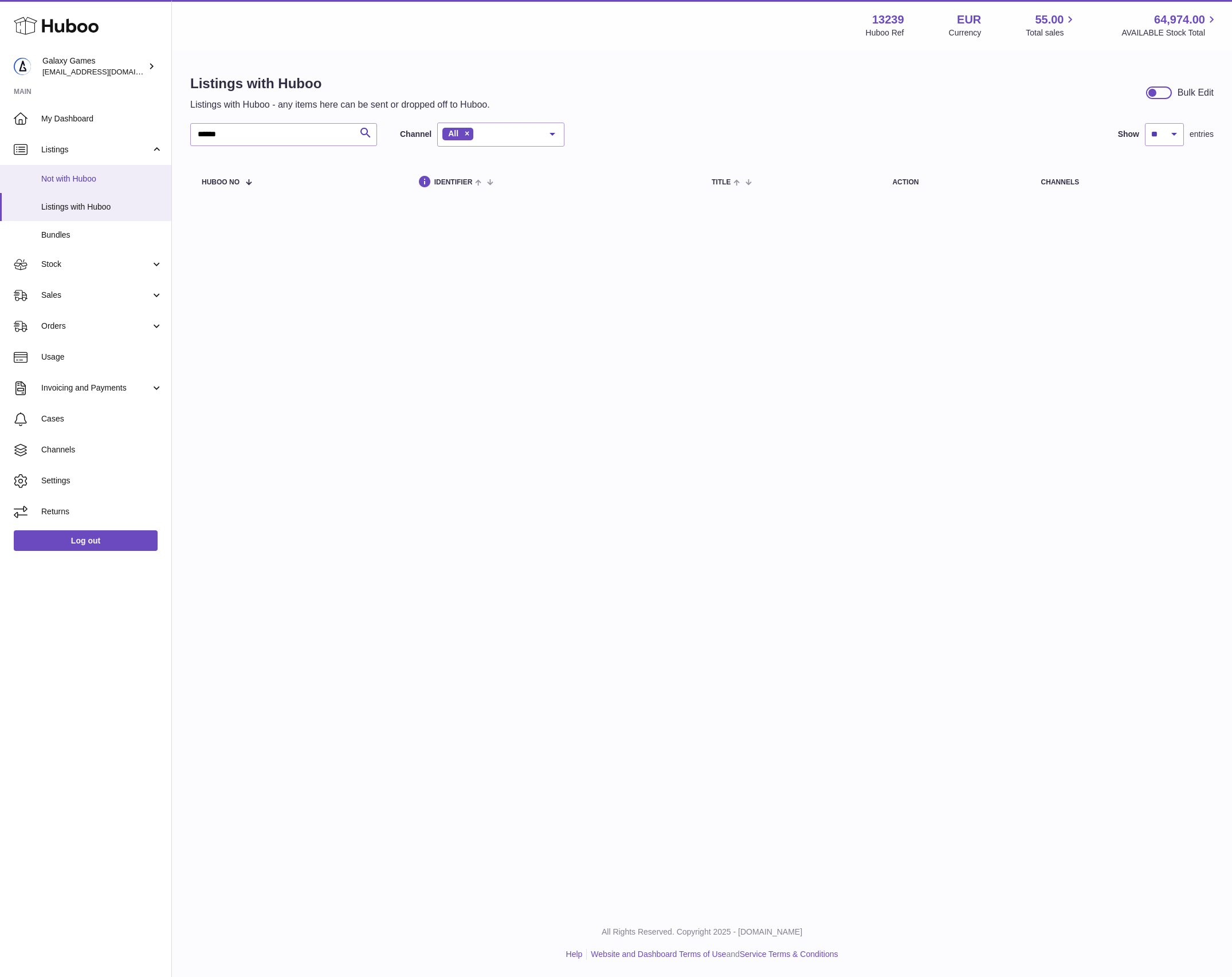
click at [90, 175] on span "Not with Huboo" at bounding box center [101, 179] width 122 height 11
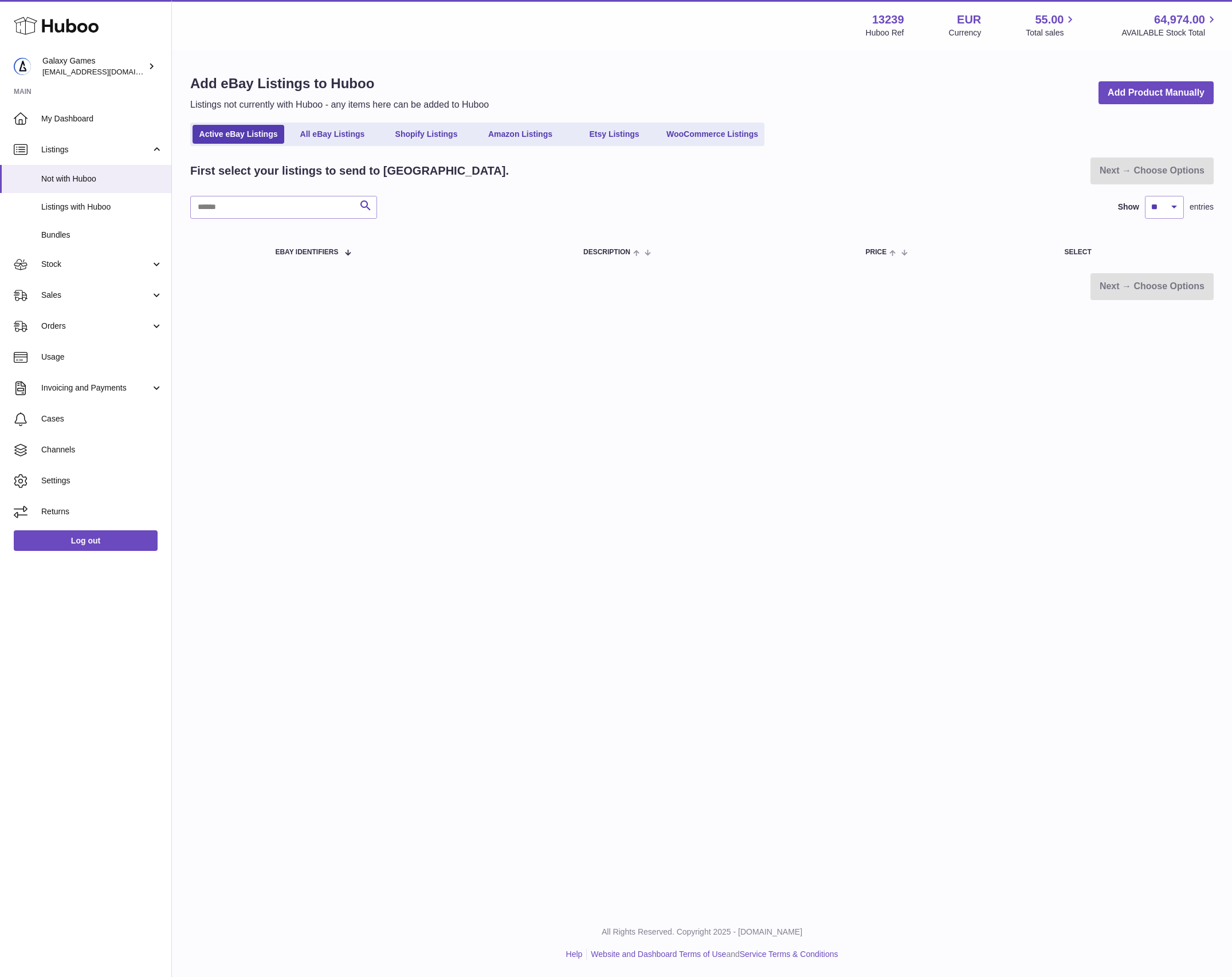
click at [120, 101] on strong "Main" at bounding box center [86, 95] width 172 height 16
click at [120, 103] on link "My Dashboard" at bounding box center [86, 119] width 172 height 31
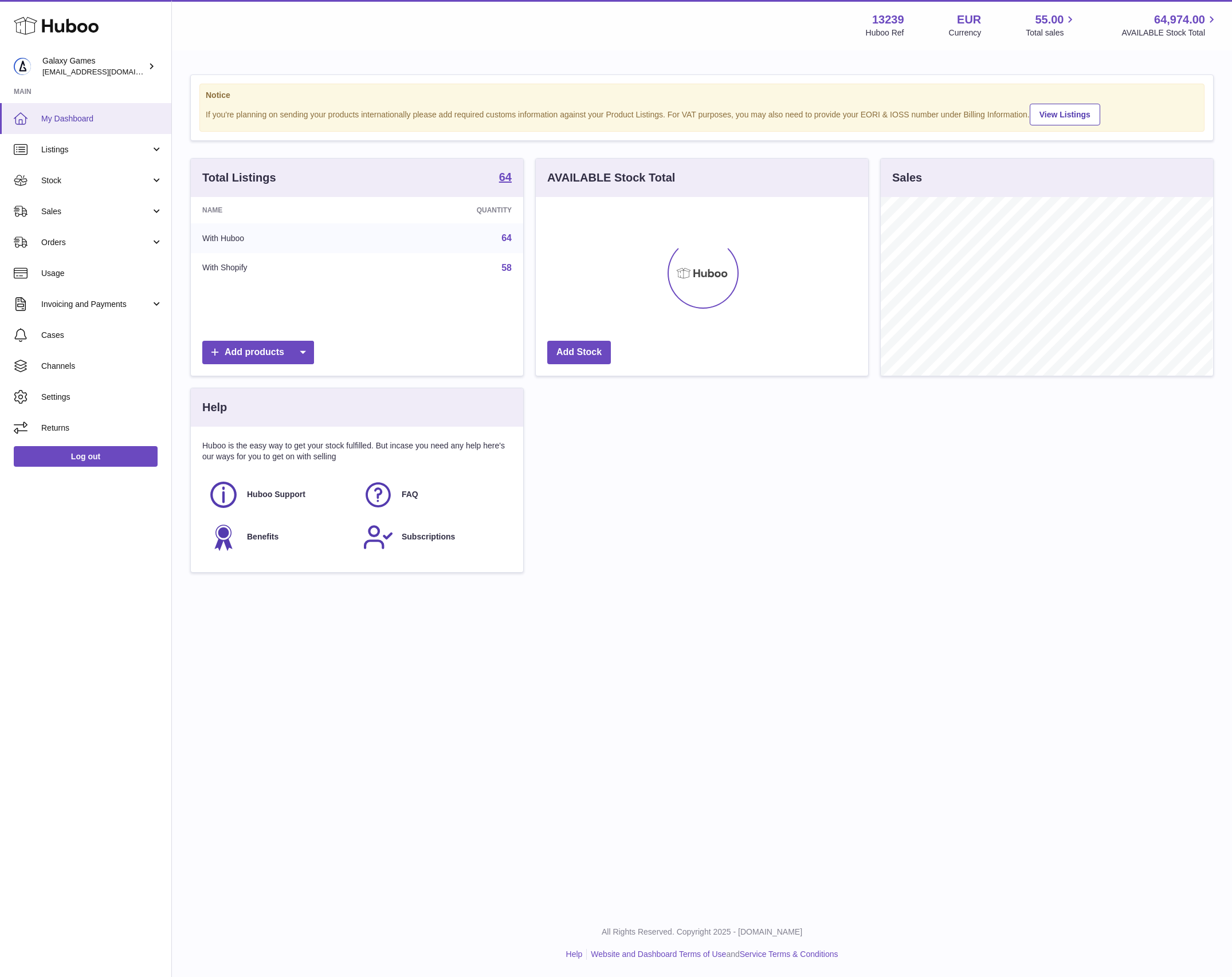
scroll to position [178, 331]
